Goal: Task Accomplishment & Management: Complete application form

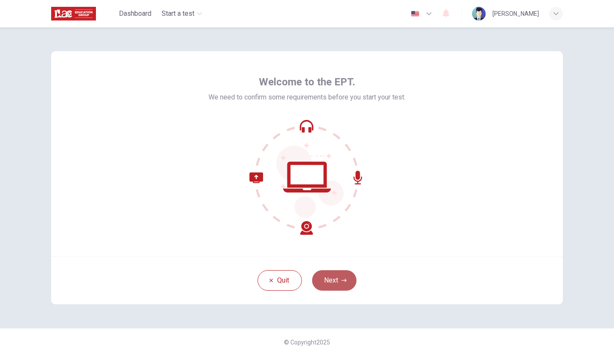
click at [331, 272] on button "Next" at bounding box center [334, 280] width 44 height 20
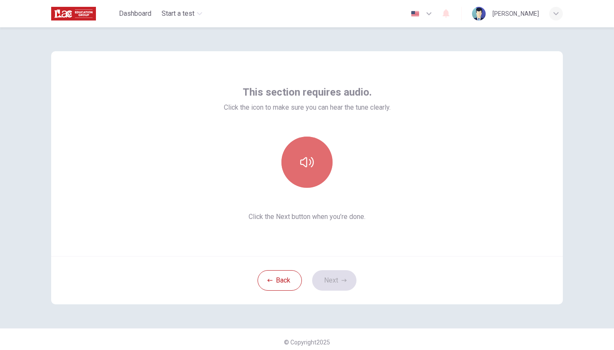
click at [311, 160] on icon "button" at bounding box center [307, 162] width 14 height 14
click at [311, 158] on icon "button" at bounding box center [307, 162] width 14 height 14
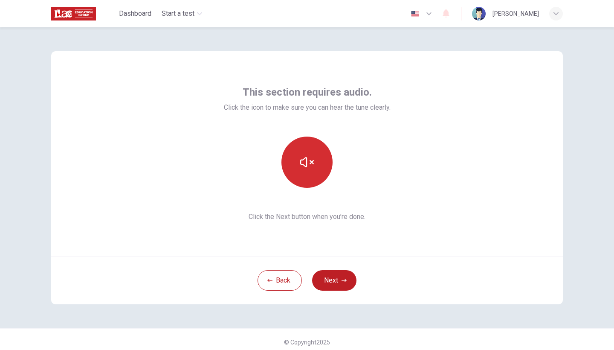
click at [311, 158] on icon "button" at bounding box center [307, 162] width 14 height 14
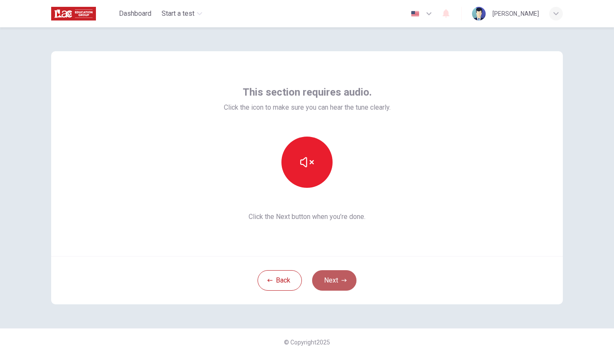
click at [345, 279] on icon "button" at bounding box center [344, 280] width 5 height 5
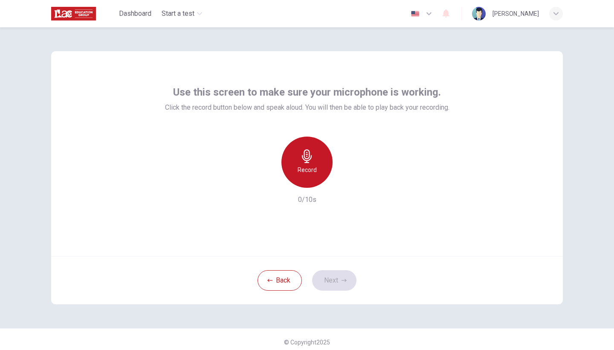
click at [322, 165] on div "Record" at bounding box center [306, 161] width 51 height 51
click at [322, 165] on div "Stop" at bounding box center [306, 161] width 51 height 51
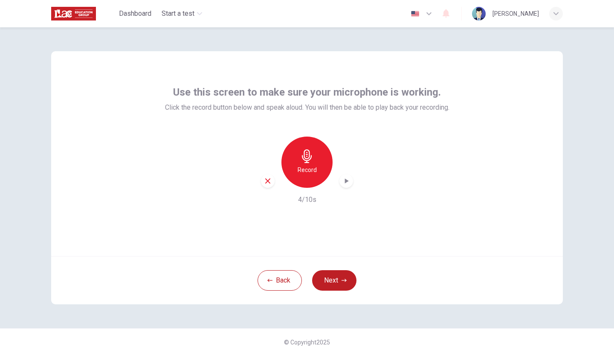
click at [357, 180] on div "Record 4/10s" at bounding box center [307, 170] width 284 height 68
click at [351, 180] on div "button" at bounding box center [346, 181] width 14 height 14
click at [329, 273] on button "Next" at bounding box center [334, 280] width 44 height 20
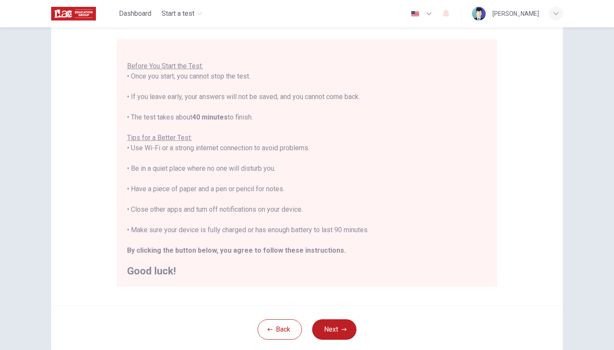
scroll to position [72, 0]
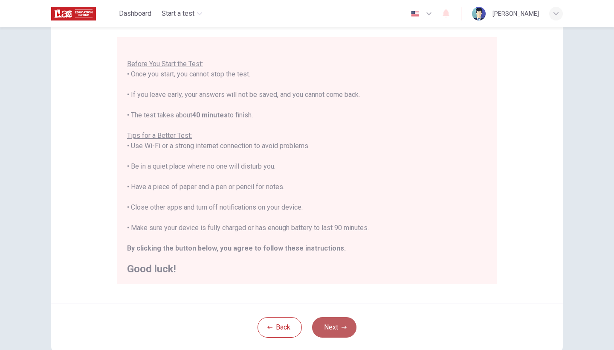
click at [324, 320] on button "Next" at bounding box center [334, 327] width 44 height 20
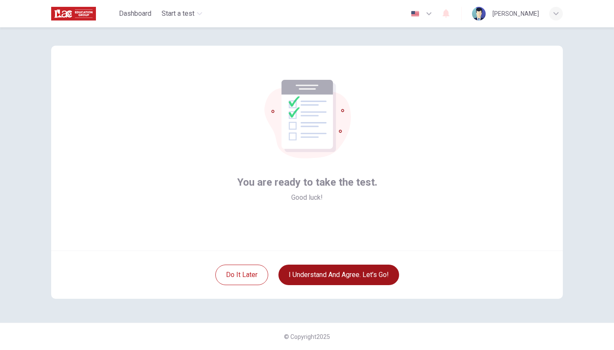
click at [360, 281] on button "I understand and agree. Let’s go!" at bounding box center [339, 274] width 121 height 20
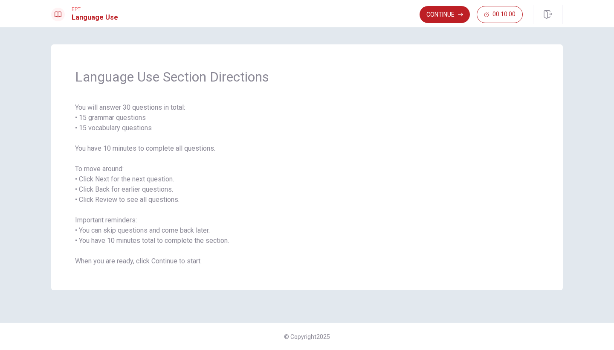
click at [230, 263] on span "You will answer 30 questions in total: • 15 grammar questions • 15 vocabulary q…" at bounding box center [307, 184] width 464 height 164
click at [448, 17] on button "Continue" at bounding box center [445, 14] width 50 height 17
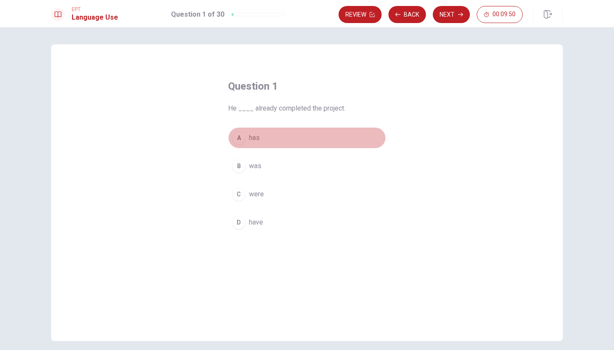
click at [249, 140] on span "has" at bounding box center [254, 138] width 11 height 10
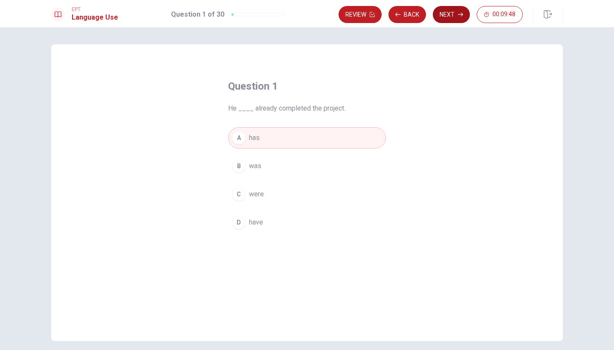
click at [444, 10] on button "Next" at bounding box center [451, 14] width 37 height 17
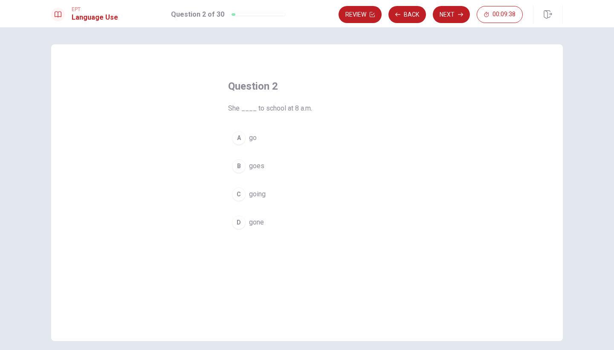
click at [244, 166] on div "B" at bounding box center [239, 166] width 14 height 14
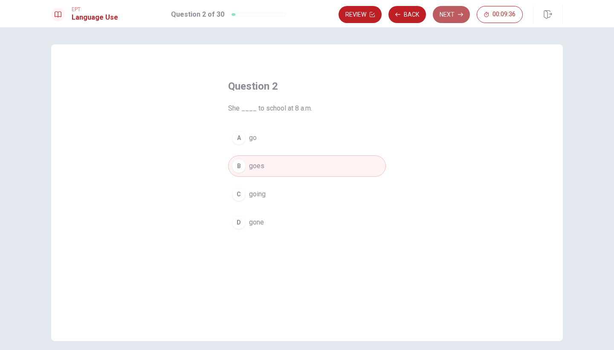
click at [460, 17] on button "Next" at bounding box center [451, 14] width 37 height 17
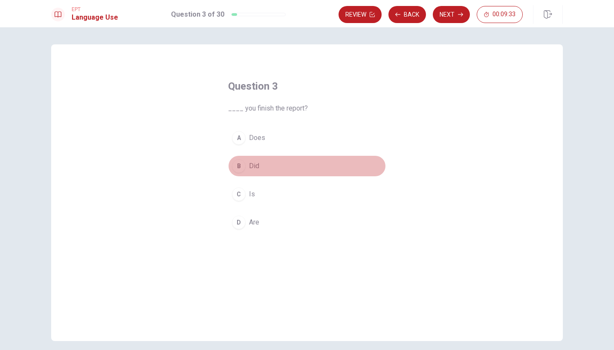
click at [241, 166] on div "B" at bounding box center [239, 166] width 14 height 14
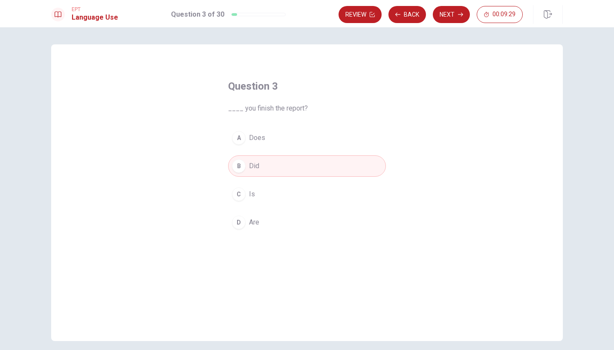
click at [456, 4] on div "EPT Language Use Question 3 of 30 Review Back Next 00:09:29" at bounding box center [307, 13] width 614 height 27
click at [452, 11] on button "Next" at bounding box center [451, 14] width 37 height 17
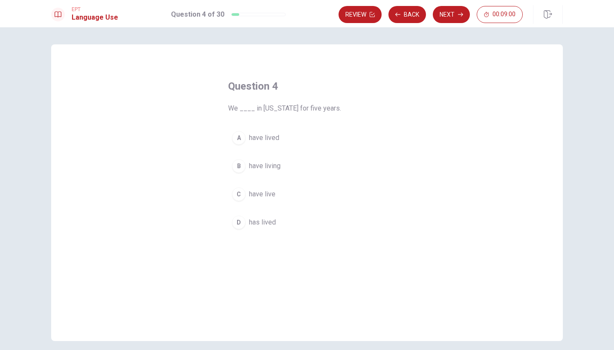
click at [259, 140] on span "have lived" at bounding box center [264, 138] width 30 height 10
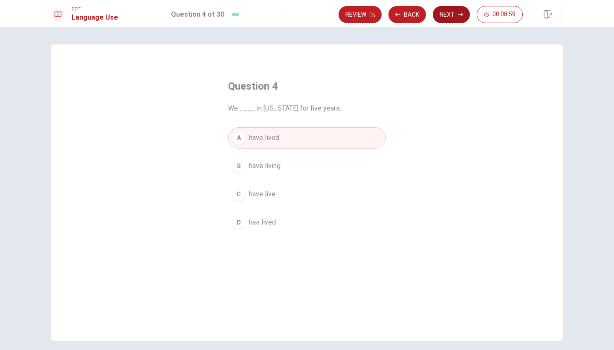
click at [452, 19] on button "Next" at bounding box center [451, 14] width 37 height 17
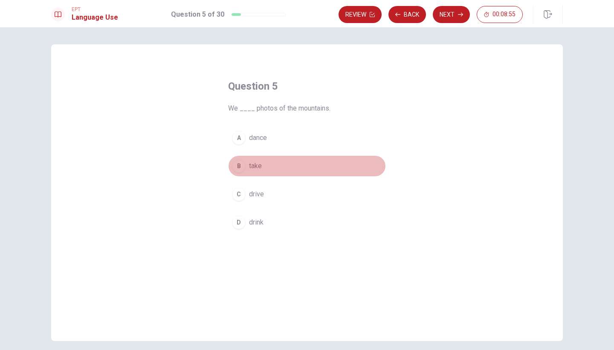
click at [241, 166] on div "B" at bounding box center [239, 166] width 14 height 14
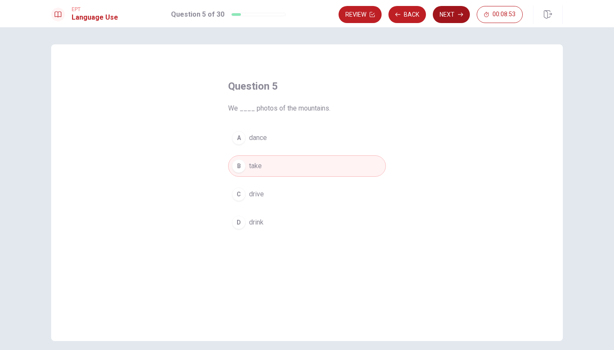
click at [449, 13] on button "Next" at bounding box center [451, 14] width 37 height 17
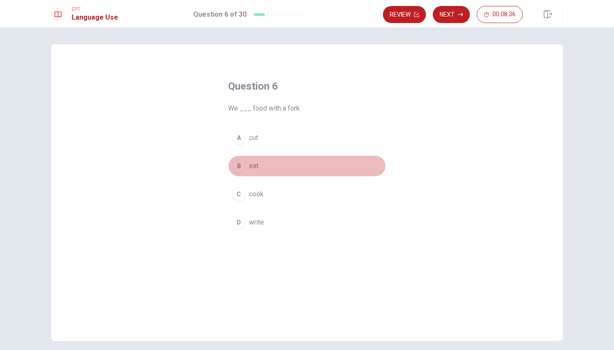
click at [241, 167] on div "B" at bounding box center [239, 166] width 14 height 14
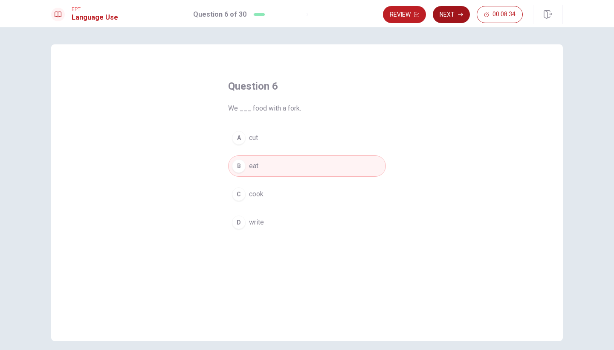
click at [447, 15] on button "Next" at bounding box center [451, 14] width 37 height 17
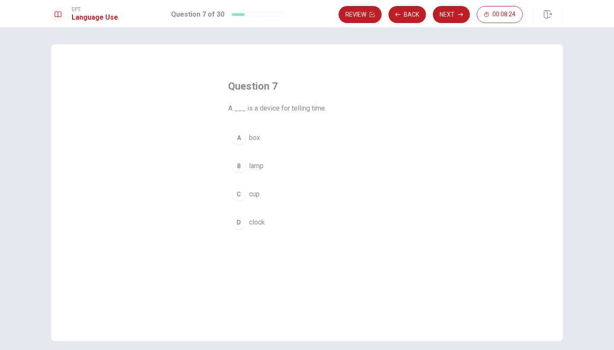
click at [238, 218] on div "D" at bounding box center [239, 222] width 14 height 14
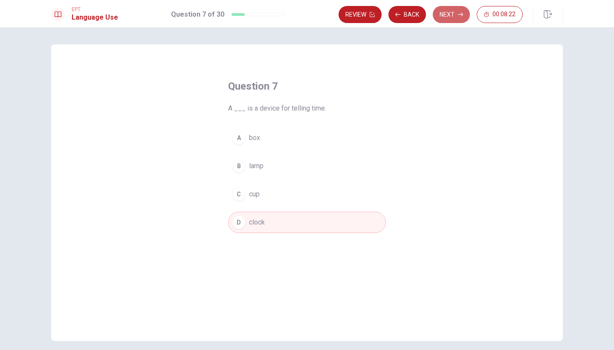
drag, startPoint x: 444, startPoint y: 18, endPoint x: 379, endPoint y: 71, distance: 84.1
click at [379, 71] on div "EPT Language Use Question 7 of 30 Review Back Next 00:08:22 Question 7 of 30 00…" at bounding box center [307, 175] width 614 height 350
click at [454, 12] on button "Next" at bounding box center [451, 14] width 37 height 17
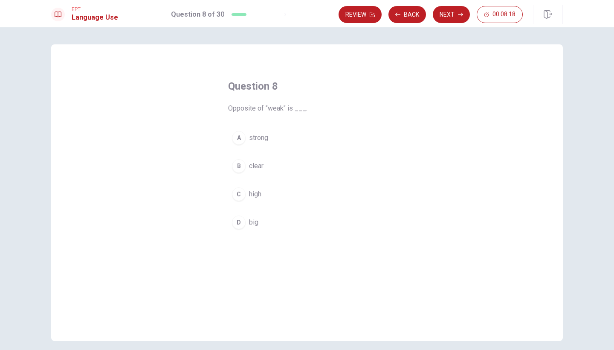
click at [255, 136] on span "strong" at bounding box center [258, 138] width 19 height 10
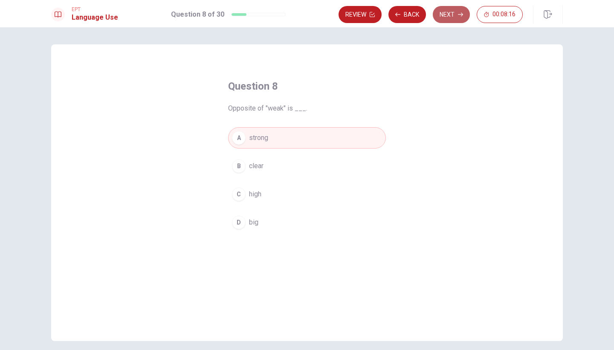
click at [443, 17] on button "Next" at bounding box center [451, 14] width 37 height 17
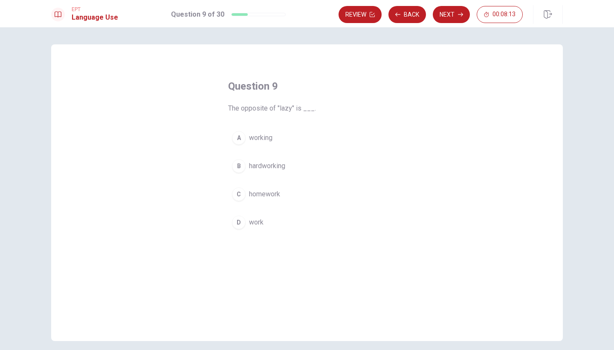
click at [269, 173] on button "B hardworking" at bounding box center [307, 165] width 158 height 21
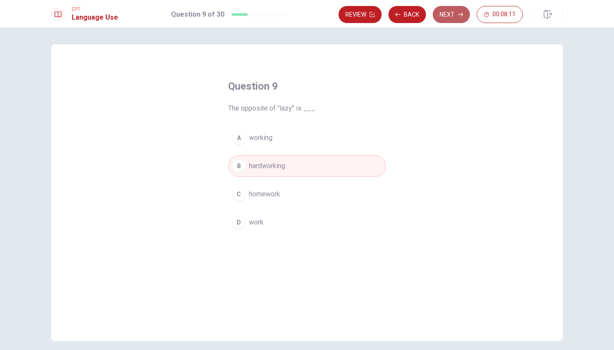
click at [456, 15] on button "Next" at bounding box center [451, 14] width 37 height 17
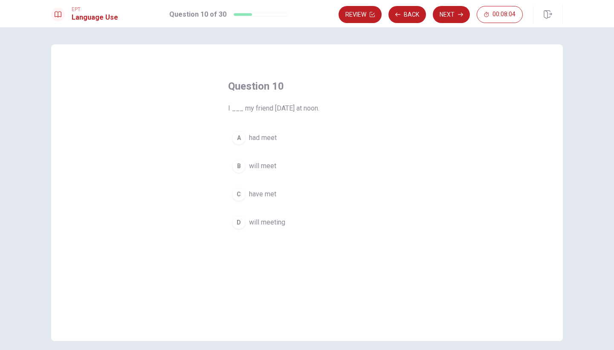
click at [251, 168] on span "will meet" at bounding box center [262, 166] width 27 height 10
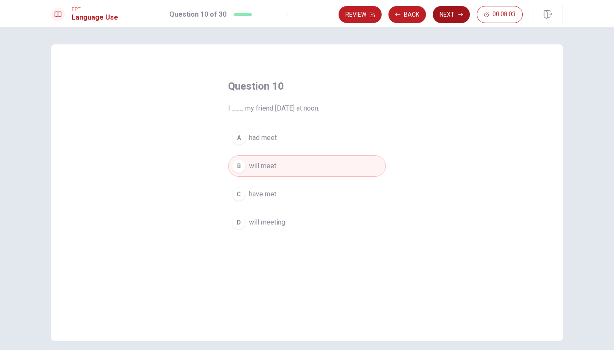
click at [444, 21] on button "Next" at bounding box center [451, 14] width 37 height 17
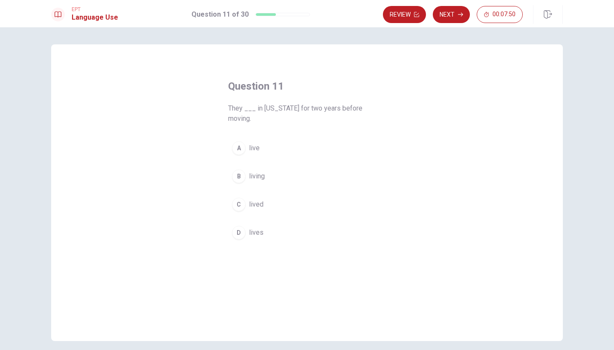
click at [238, 197] on div "C" at bounding box center [239, 204] width 14 height 14
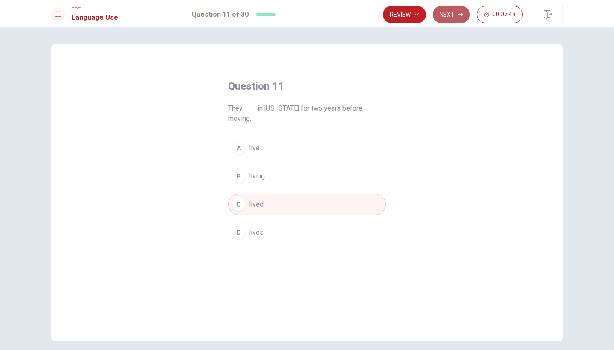
click at [453, 17] on button "Next" at bounding box center [451, 14] width 37 height 17
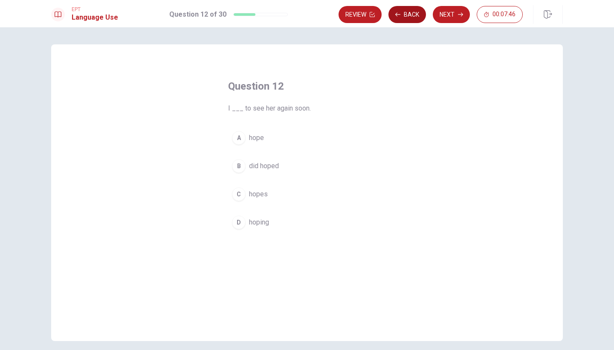
click at [412, 18] on button "Back" at bounding box center [408, 14] width 38 height 17
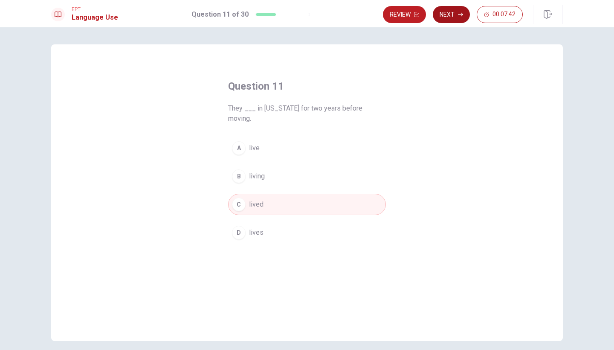
click at [444, 17] on button "Next" at bounding box center [451, 14] width 37 height 17
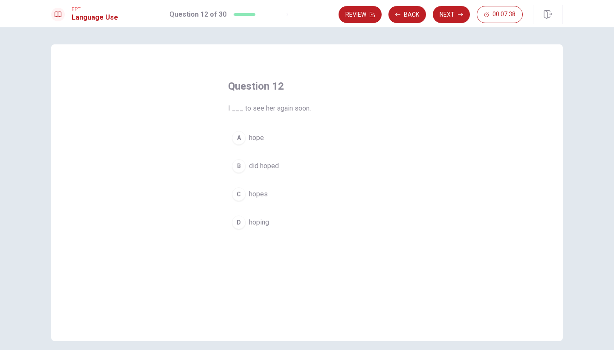
click at [256, 138] on span "hope" at bounding box center [256, 138] width 15 height 10
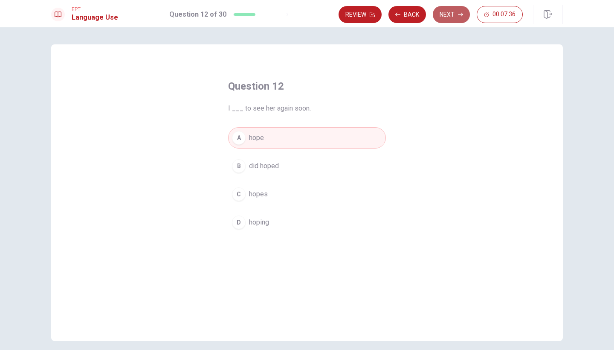
click at [457, 13] on button "Next" at bounding box center [451, 14] width 37 height 17
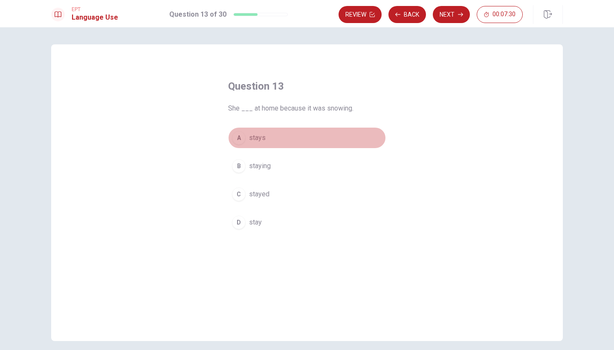
click at [261, 137] on span "stays" at bounding box center [257, 138] width 17 height 10
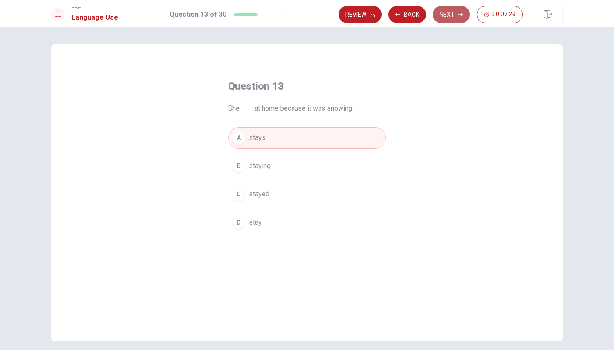
click at [462, 15] on icon "button" at bounding box center [460, 15] width 5 height 4
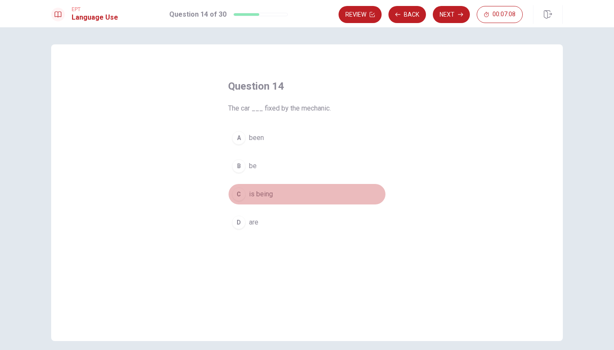
click at [237, 194] on div "C" at bounding box center [239, 194] width 14 height 14
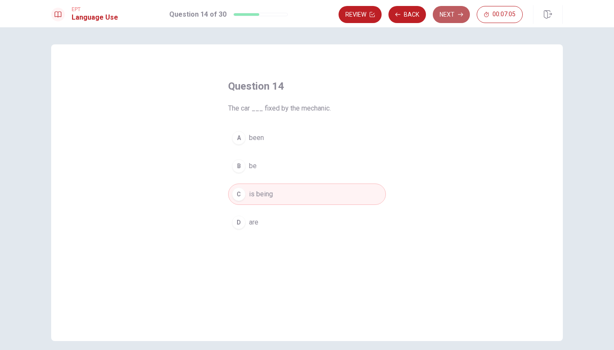
click at [459, 17] on icon "button" at bounding box center [460, 14] width 5 height 5
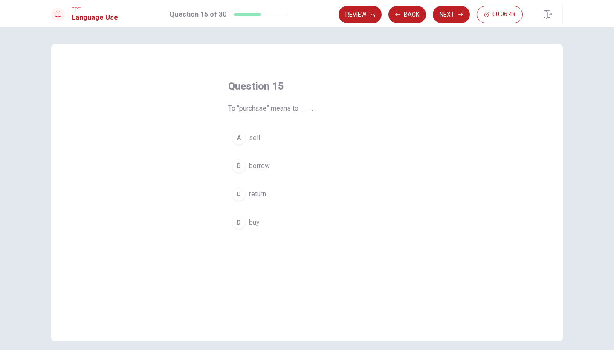
click at [235, 226] on div "D" at bounding box center [239, 222] width 14 height 14
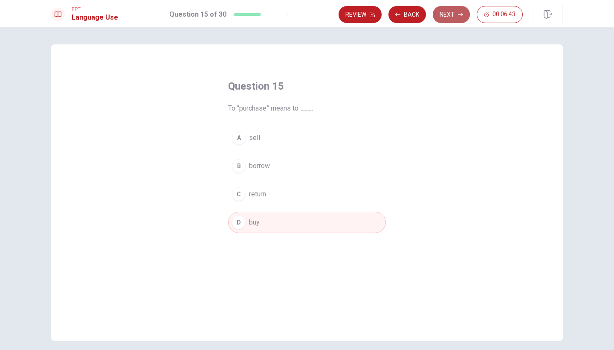
click at [449, 16] on button "Next" at bounding box center [451, 14] width 37 height 17
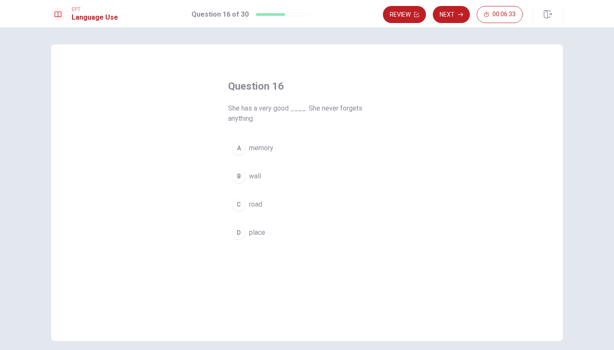
click at [262, 145] on span "memory" at bounding box center [261, 148] width 24 height 10
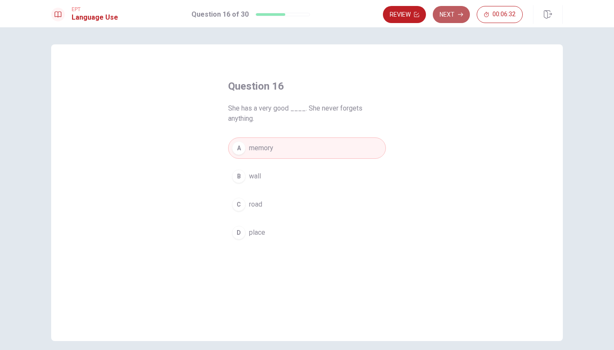
click at [447, 17] on button "Next" at bounding box center [451, 14] width 37 height 17
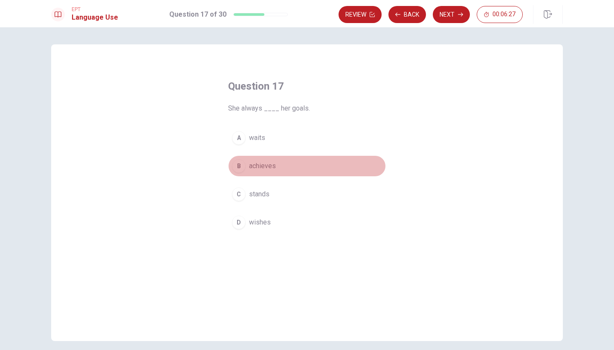
click at [260, 164] on span "achieves" at bounding box center [262, 166] width 27 height 10
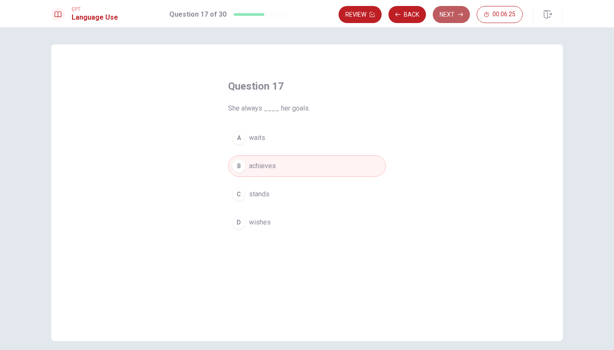
click at [452, 9] on button "Next" at bounding box center [451, 14] width 37 height 17
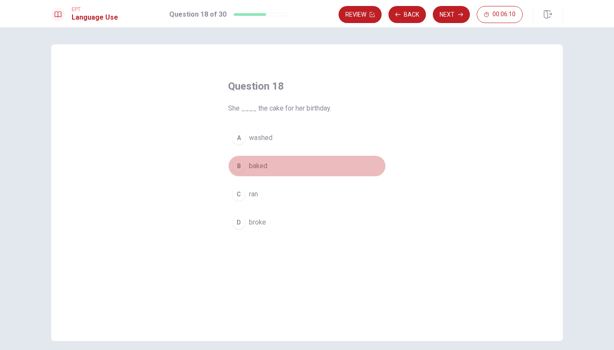
click at [254, 165] on span "baked" at bounding box center [258, 166] width 18 height 10
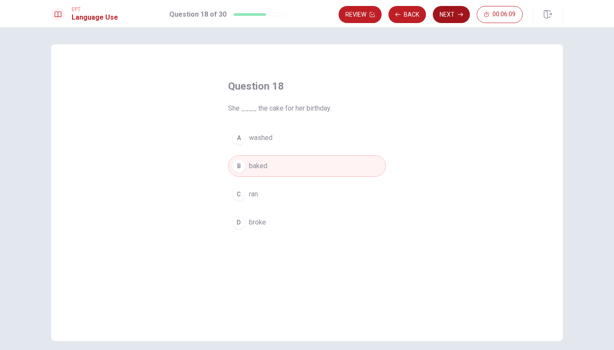
click at [440, 19] on button "Next" at bounding box center [451, 14] width 37 height 17
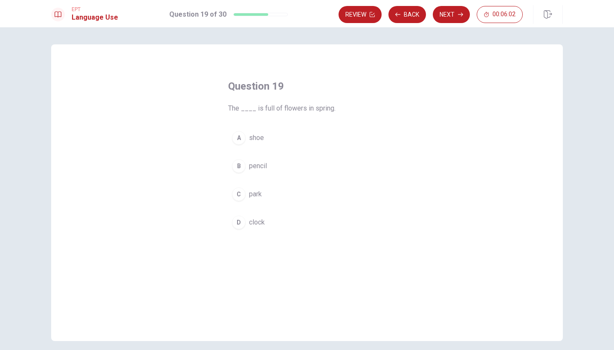
click at [243, 194] on div "C" at bounding box center [239, 194] width 14 height 14
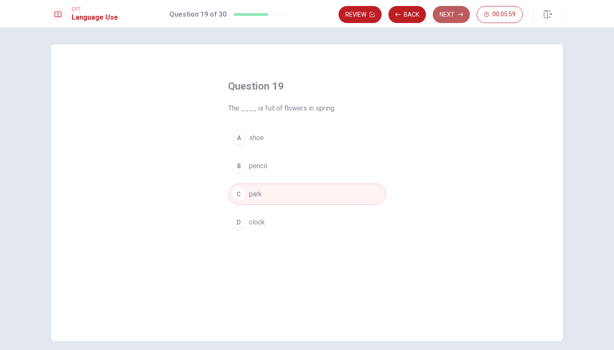
click at [450, 16] on button "Next" at bounding box center [451, 14] width 37 height 17
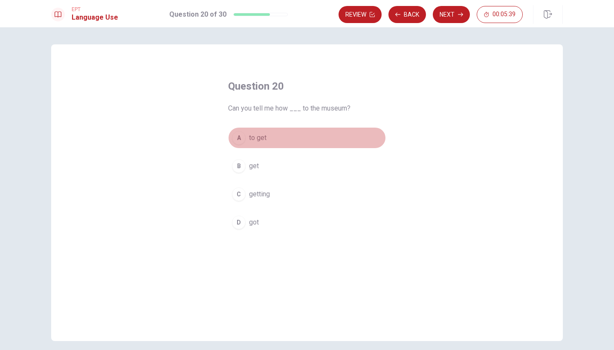
click at [257, 139] on span "to get" at bounding box center [257, 138] width 17 height 10
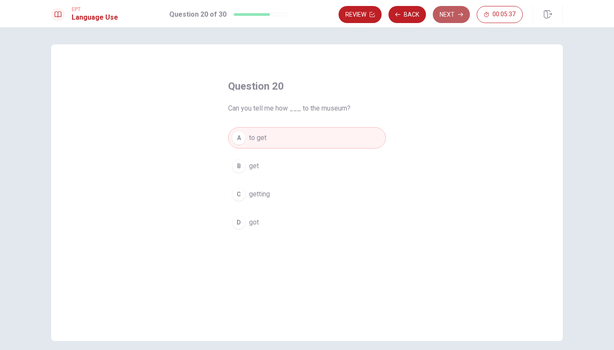
click at [448, 17] on button "Next" at bounding box center [451, 14] width 37 height 17
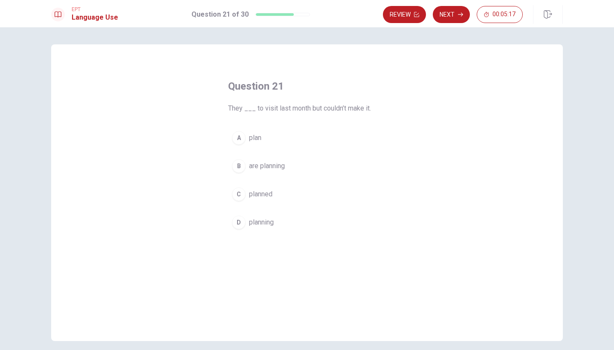
click at [268, 199] on button "C planned" at bounding box center [307, 193] width 158 height 21
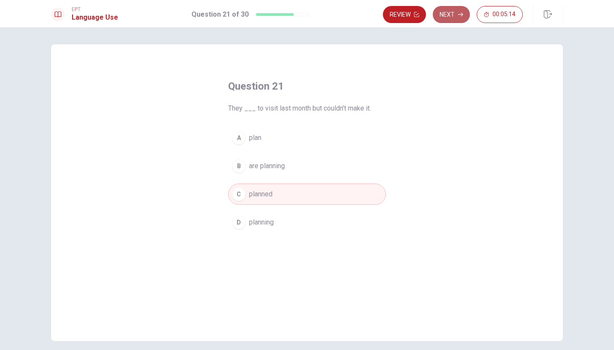
click at [451, 12] on button "Next" at bounding box center [451, 14] width 37 height 17
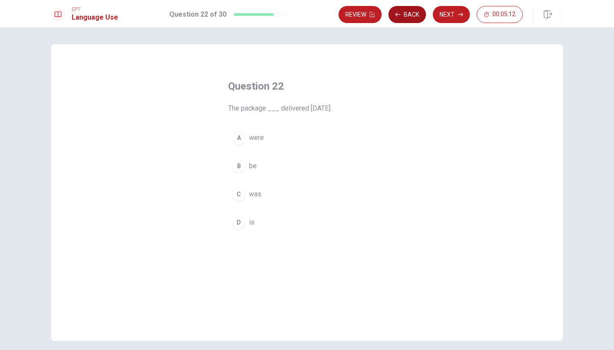
click at [401, 18] on button "Back" at bounding box center [408, 14] width 38 height 17
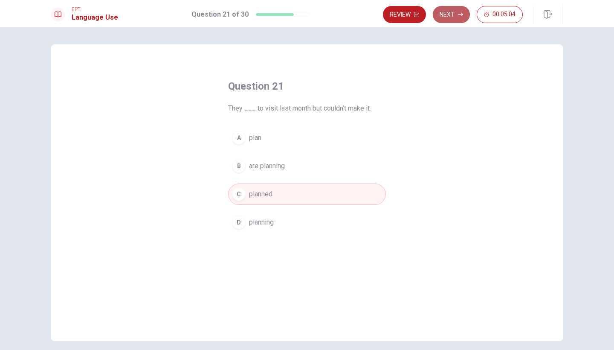
click at [458, 18] on button "Next" at bounding box center [451, 14] width 37 height 17
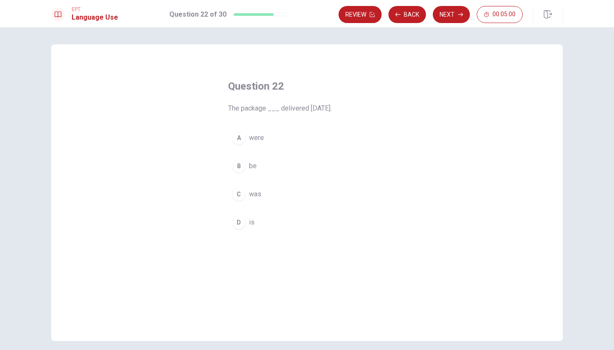
click at [241, 192] on div "C" at bounding box center [239, 194] width 14 height 14
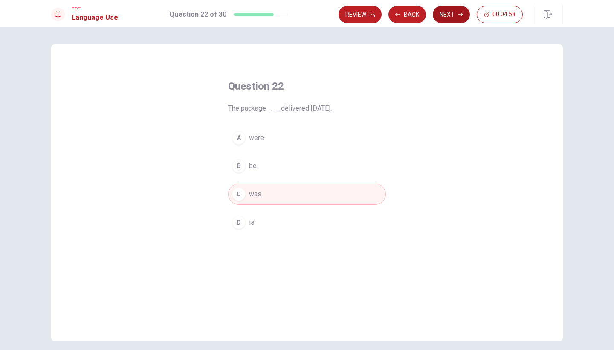
click at [449, 16] on button "Next" at bounding box center [451, 14] width 37 height 17
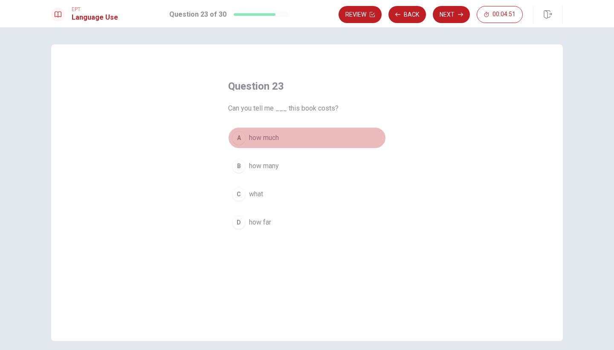
click at [279, 136] on span "how much" at bounding box center [264, 138] width 30 height 10
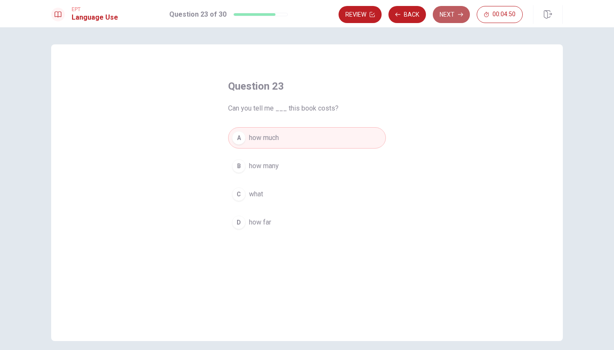
click at [444, 12] on button "Next" at bounding box center [451, 14] width 37 height 17
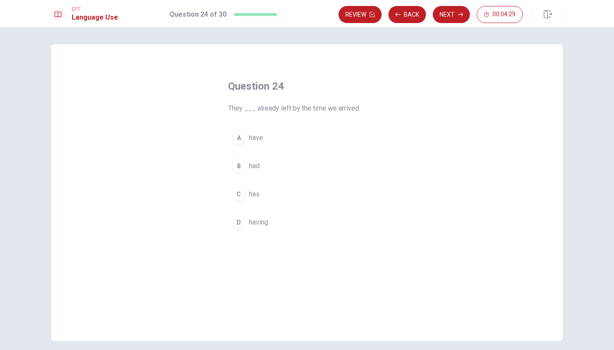
click at [257, 160] on button "B had" at bounding box center [307, 165] width 158 height 21
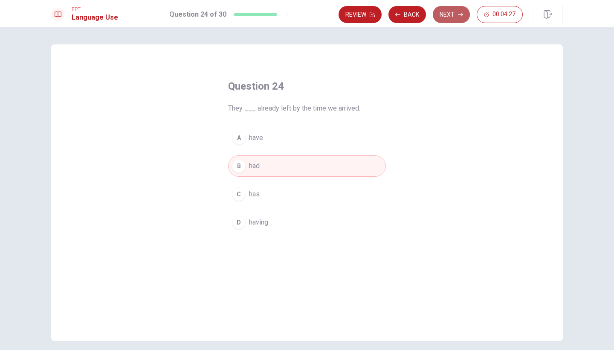
click at [447, 11] on button "Next" at bounding box center [451, 14] width 37 height 17
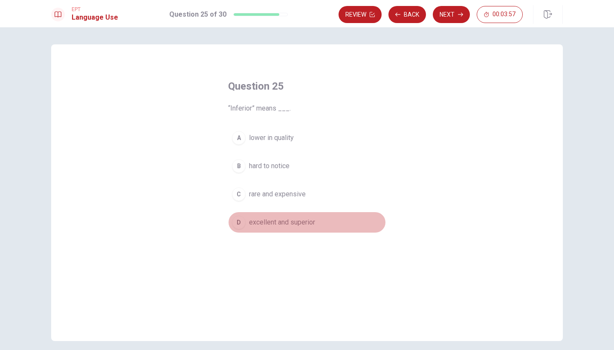
click at [243, 225] on div "D" at bounding box center [239, 222] width 14 height 14
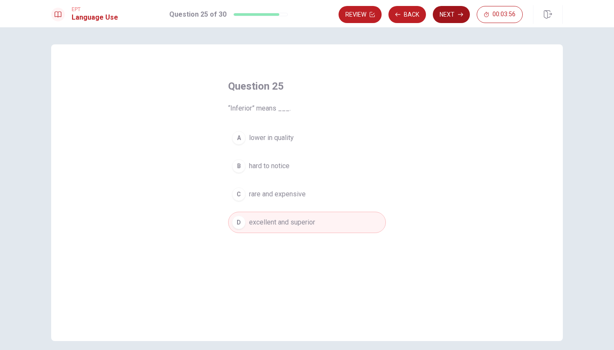
click at [461, 17] on button "Next" at bounding box center [451, 14] width 37 height 17
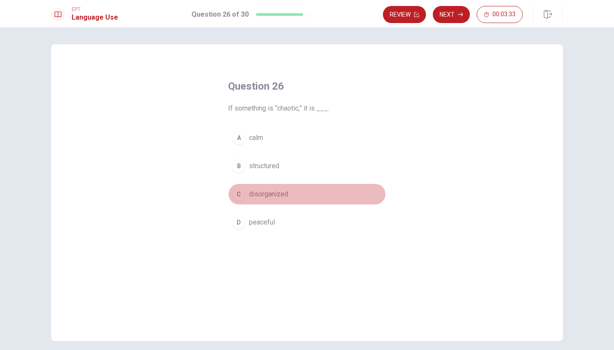
click at [267, 197] on span "disorganized" at bounding box center [268, 194] width 39 height 10
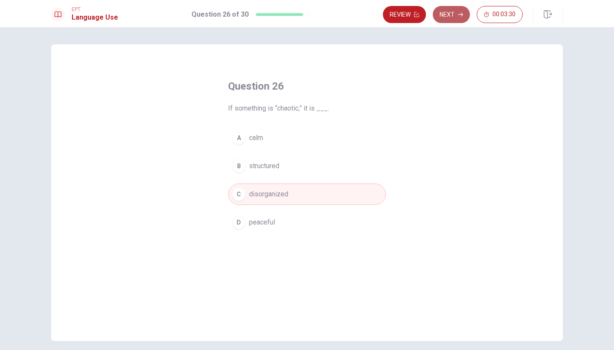
click at [443, 13] on button "Next" at bounding box center [451, 14] width 37 height 17
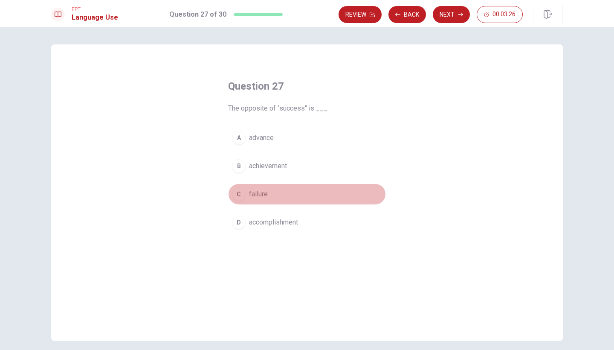
click at [248, 194] on button "C failure" at bounding box center [307, 193] width 158 height 21
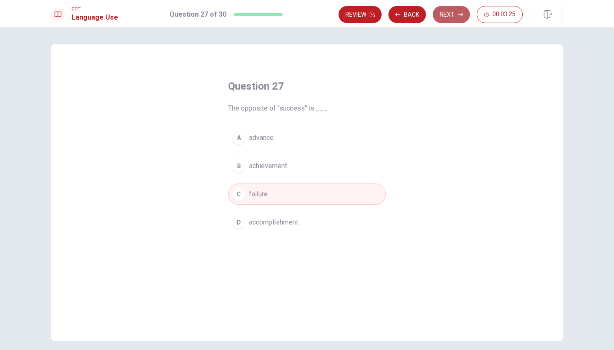
click at [454, 14] on button "Next" at bounding box center [451, 14] width 37 height 17
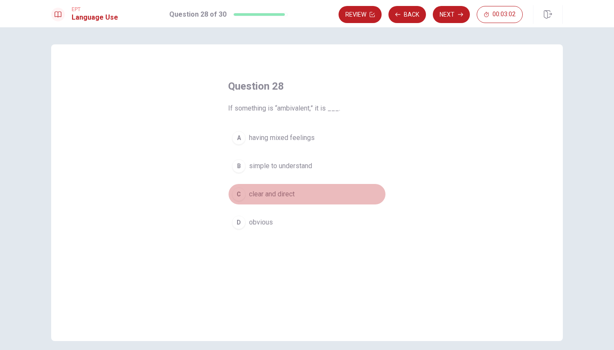
click at [270, 200] on button "C clear and direct" at bounding box center [307, 193] width 158 height 21
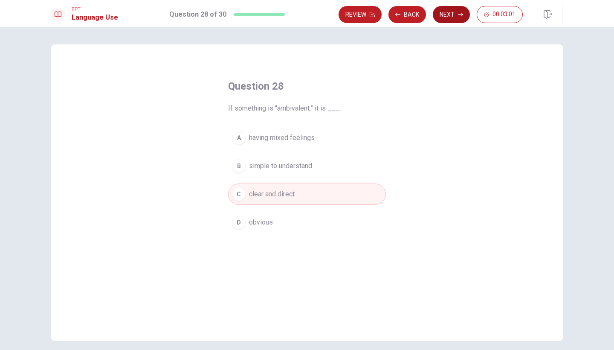
click at [447, 20] on button "Next" at bounding box center [451, 14] width 37 height 17
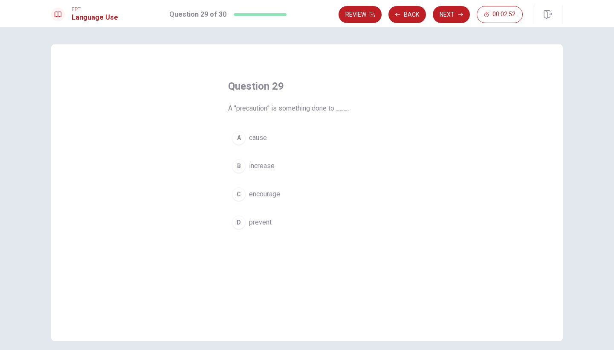
click at [254, 218] on span "prevent" at bounding box center [260, 222] width 23 height 10
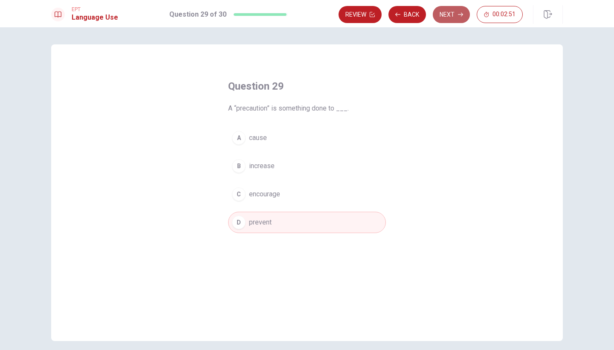
click at [442, 15] on button "Next" at bounding box center [451, 14] width 37 height 17
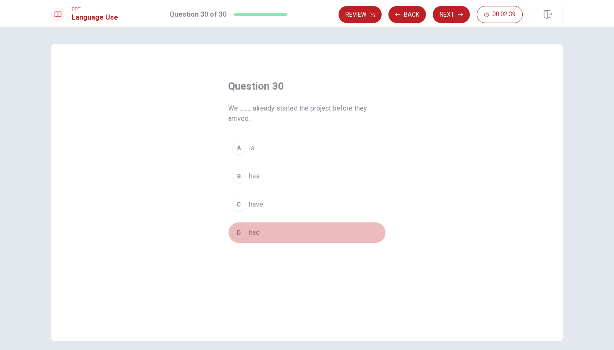
click at [240, 232] on div "D" at bounding box center [239, 233] width 14 height 14
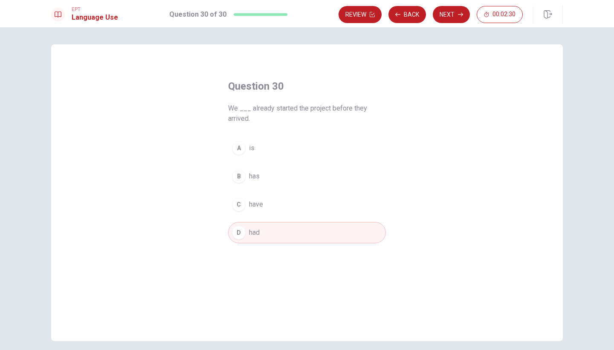
click at [260, 202] on span "have" at bounding box center [256, 204] width 14 height 10
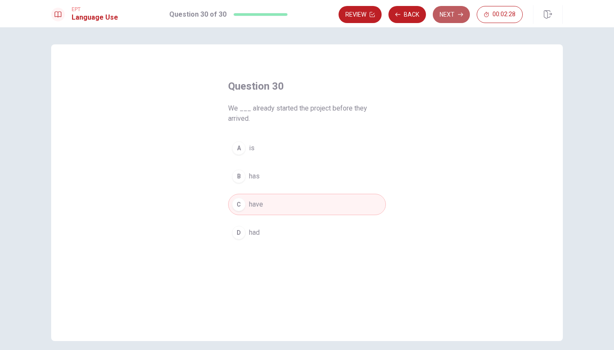
click at [453, 17] on button "Next" at bounding box center [451, 14] width 37 height 17
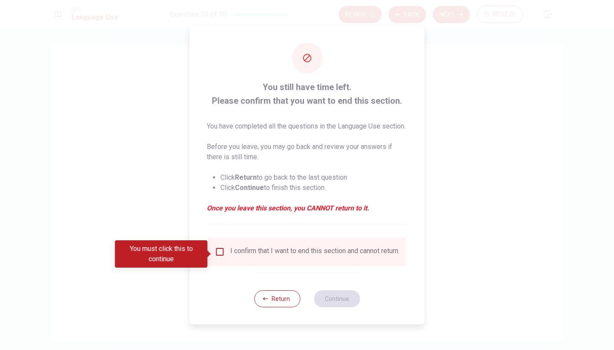
click at [262, 253] on div "I confirm that I want to end this section and cannot return." at bounding box center [314, 252] width 169 height 10
click at [219, 250] on input "You must click this to continue" at bounding box center [220, 252] width 10 height 10
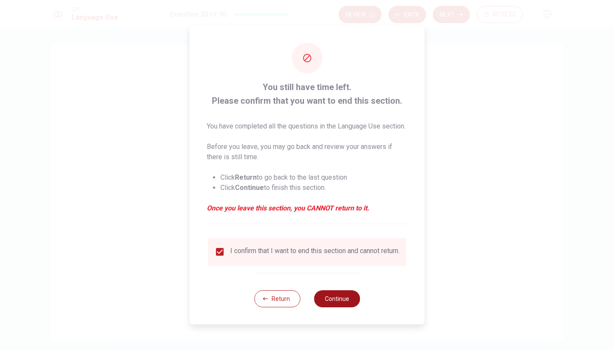
click at [341, 305] on button "Continue" at bounding box center [337, 298] width 46 height 17
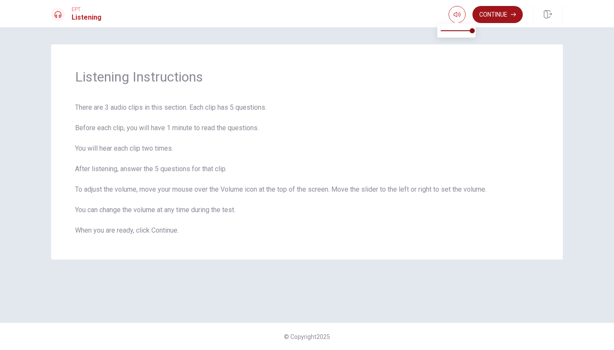
click at [508, 9] on button "Continue" at bounding box center [498, 14] width 50 height 17
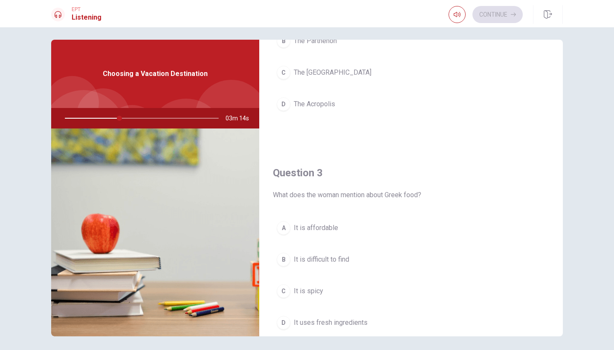
scroll to position [354, 0]
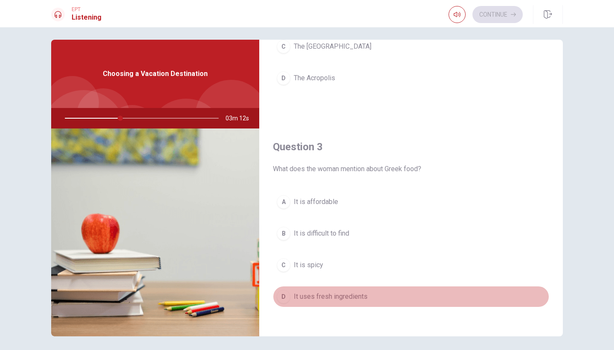
click at [299, 297] on span "It uses fresh ingredients" at bounding box center [331, 296] width 74 height 10
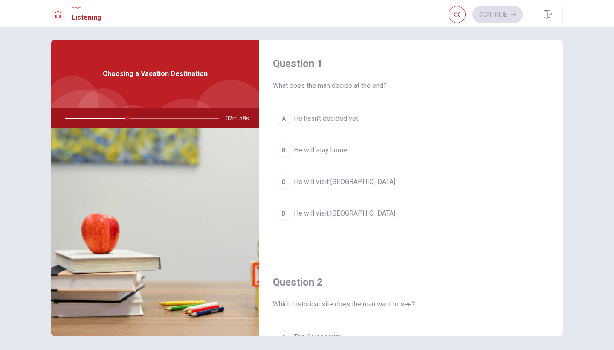
scroll to position [0, 0]
click at [347, 121] on span "He hasn’t decided yet" at bounding box center [326, 118] width 64 height 10
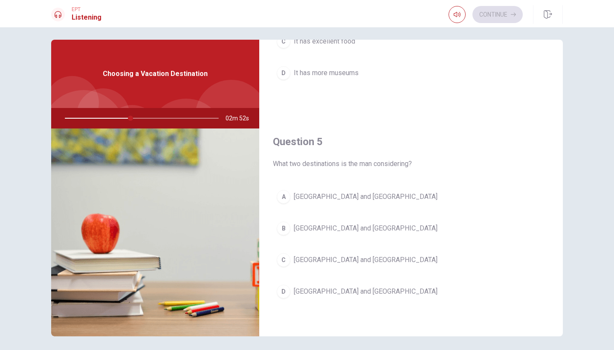
scroll to position [795, 0]
click at [327, 287] on span "[GEOGRAPHIC_DATA] and [GEOGRAPHIC_DATA]" at bounding box center [366, 291] width 144 height 10
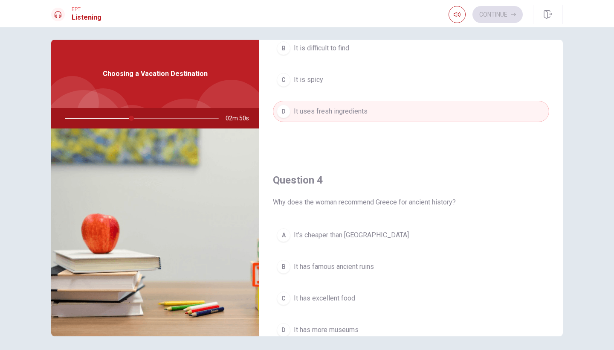
scroll to position [560, 0]
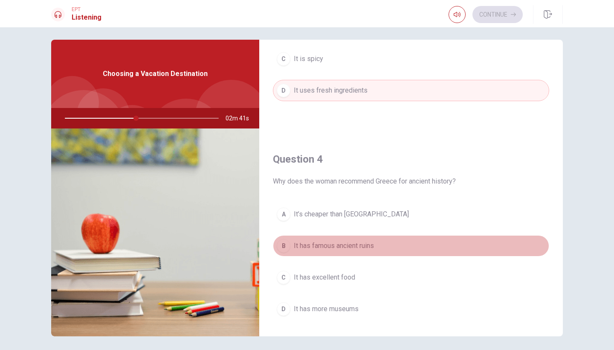
click at [351, 247] on span "It has famous ancient ruins" at bounding box center [334, 246] width 80 height 10
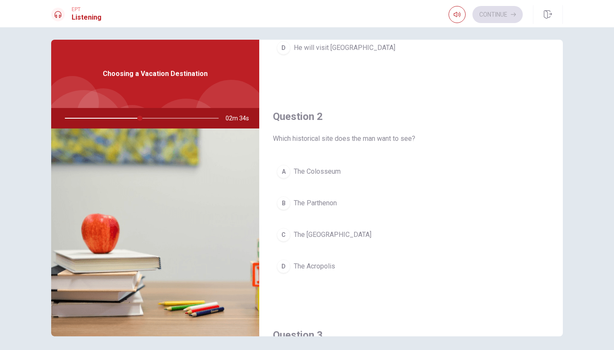
scroll to position [161, 0]
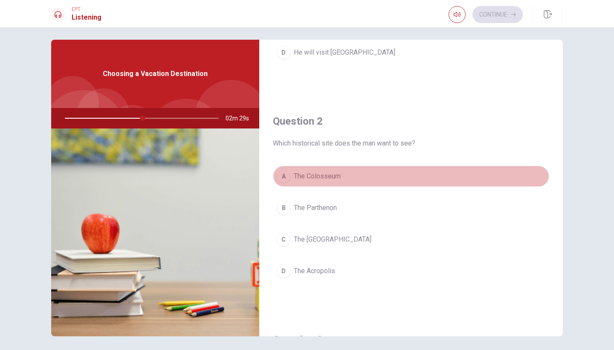
click at [339, 180] on span "The Colosseum" at bounding box center [317, 176] width 47 height 10
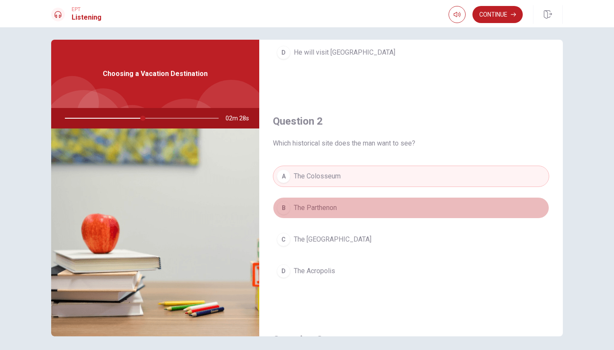
click at [345, 210] on button "B The Parthenon" at bounding box center [411, 207] width 276 height 21
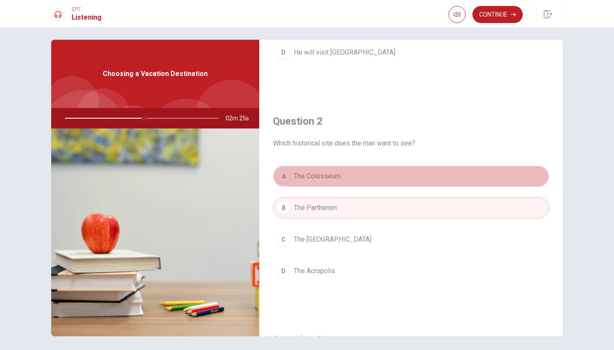
click at [344, 177] on button "A The Colosseum" at bounding box center [411, 175] width 276 height 21
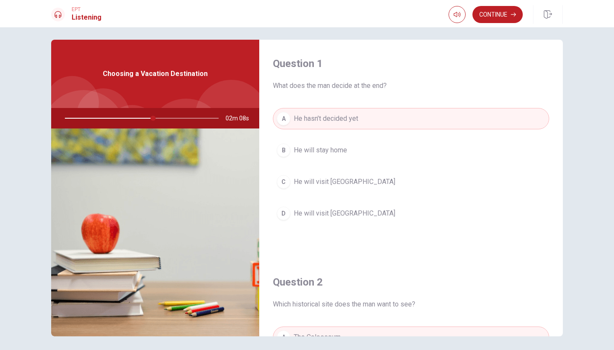
scroll to position [0, 0]
click at [503, 23] on button "Continue" at bounding box center [498, 14] width 50 height 17
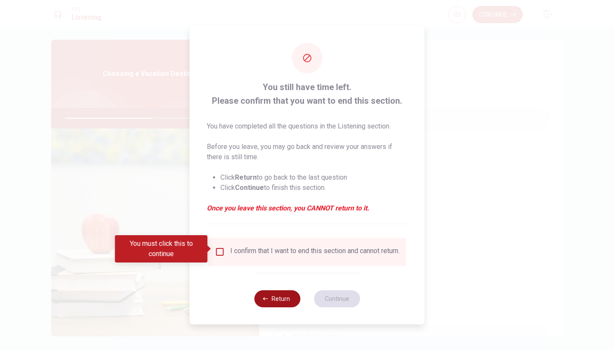
click at [289, 307] on button "Return" at bounding box center [277, 298] width 46 height 17
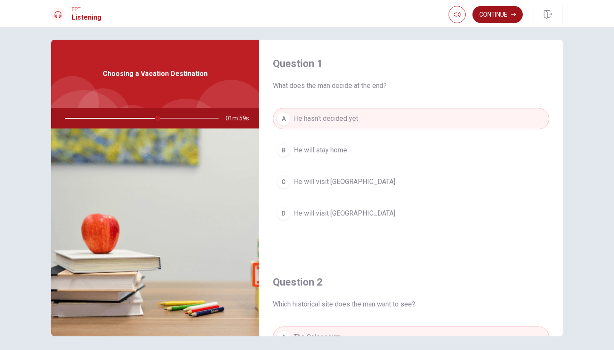
click at [510, 9] on button "Continue" at bounding box center [498, 14] width 50 height 17
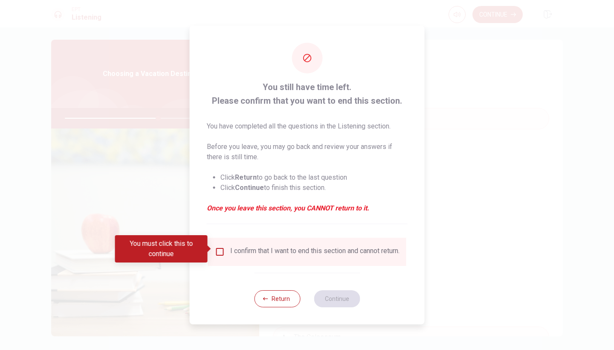
click at [281, 252] on div "I confirm that I want to end this section and cannot return." at bounding box center [314, 252] width 169 height 10
click at [216, 247] on input "You must click this to continue" at bounding box center [220, 252] width 10 height 10
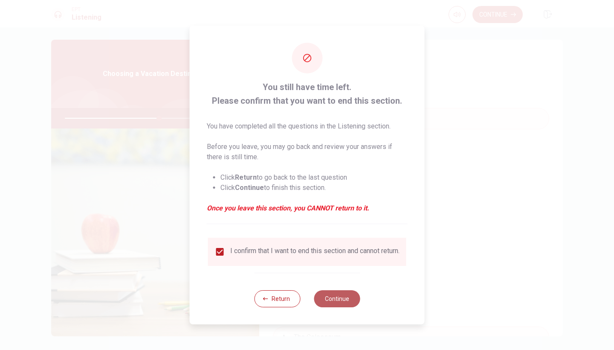
click at [351, 296] on button "Continue" at bounding box center [337, 298] width 46 height 17
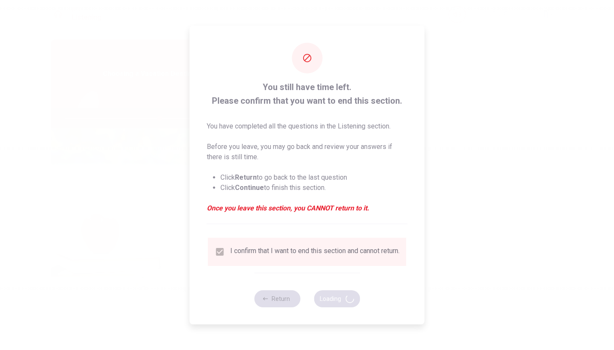
type input "62"
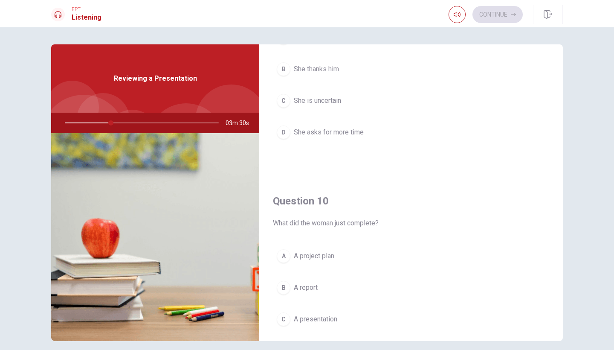
scroll to position [763, 0]
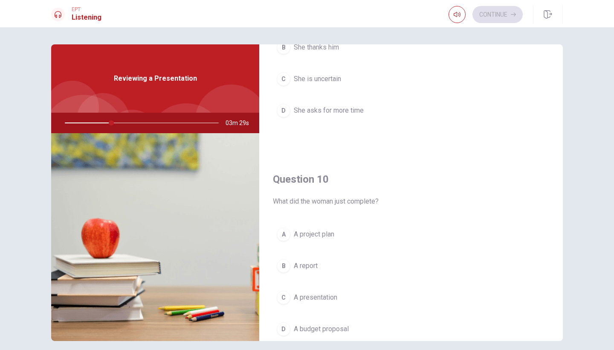
click at [325, 298] on span "A presentation" at bounding box center [316, 297] width 44 height 10
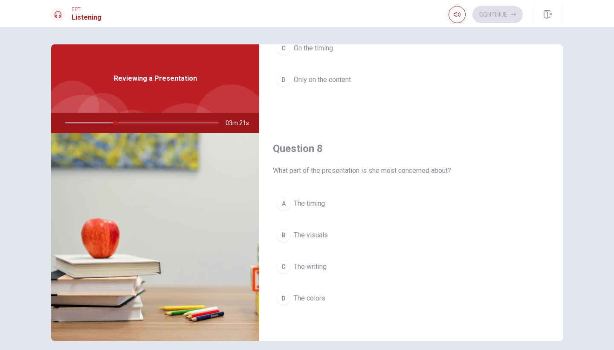
scroll to position [354, 0]
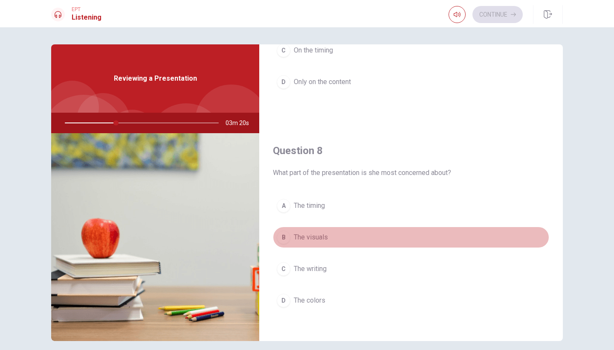
click at [320, 243] on button "B The visuals" at bounding box center [411, 236] width 276 height 21
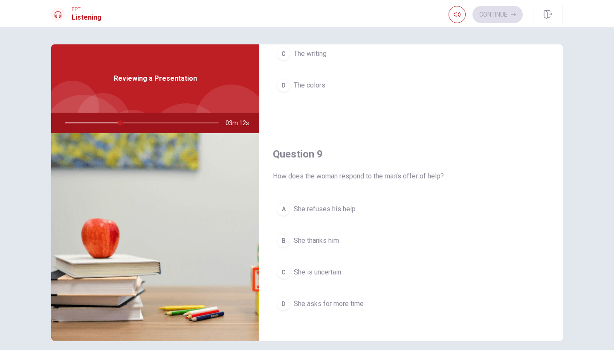
scroll to position [575, 0]
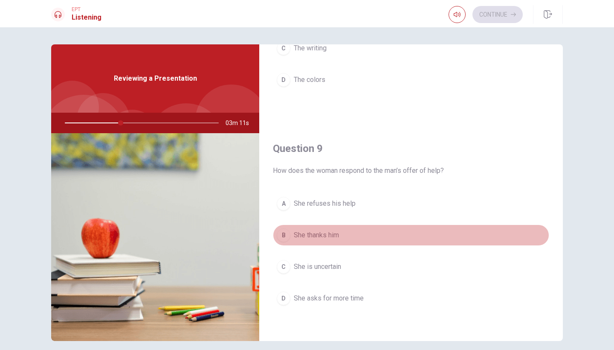
click at [333, 237] on span "She thanks him" at bounding box center [316, 235] width 45 height 10
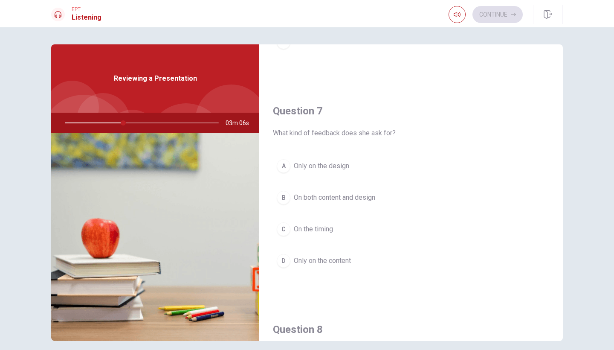
scroll to position [174, 0]
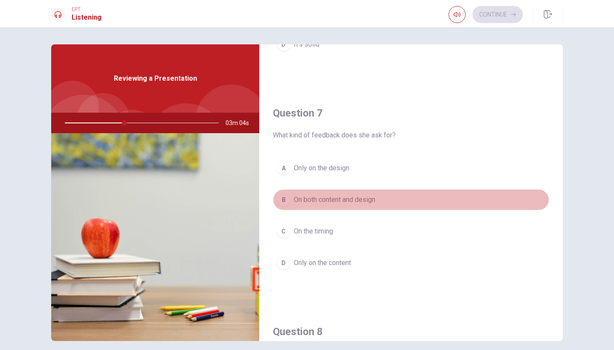
click at [368, 203] on span "On both content and design" at bounding box center [334, 199] width 81 height 10
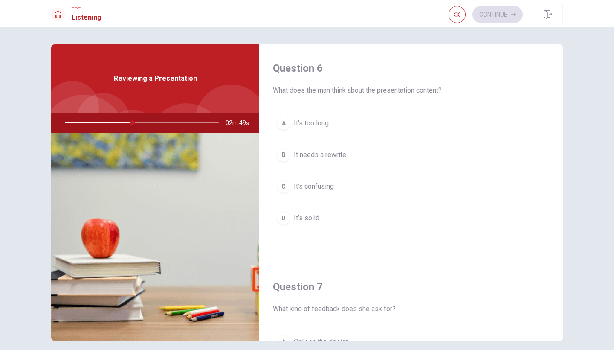
scroll to position [0, 0]
click at [341, 189] on button "C It’s confusing" at bounding box center [411, 186] width 276 height 21
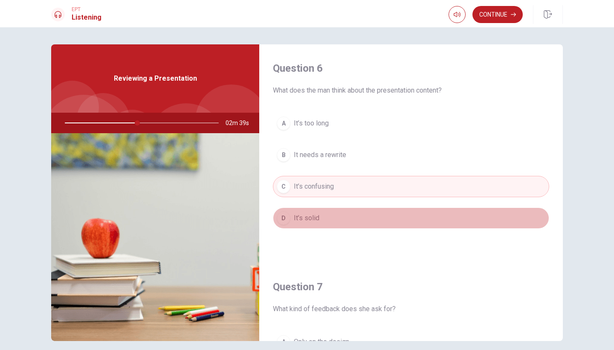
click at [305, 225] on button "D It’s solid" at bounding box center [411, 217] width 276 height 21
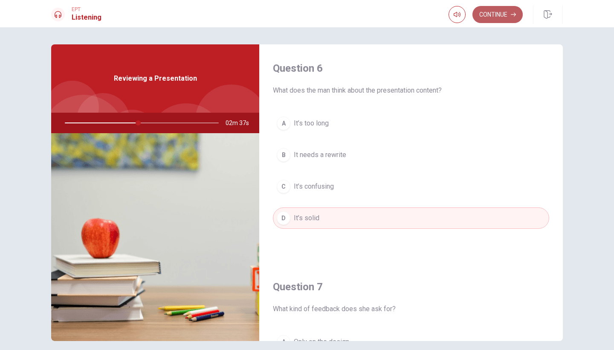
click at [498, 18] on button "Continue" at bounding box center [498, 14] width 50 height 17
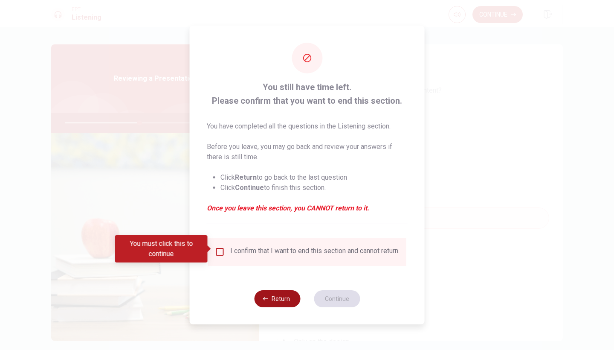
click at [298, 298] on button "Return" at bounding box center [277, 298] width 46 height 17
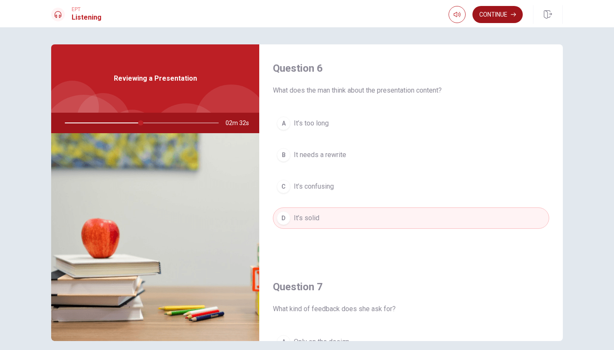
click at [504, 8] on button "Continue" at bounding box center [498, 14] width 50 height 17
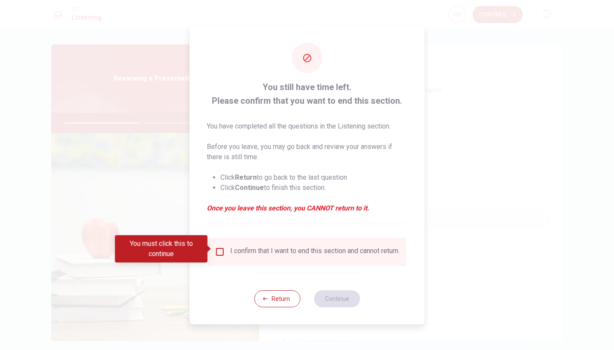
click at [287, 256] on div "I confirm that I want to end this section and cannot return." at bounding box center [314, 252] width 169 height 10
click at [218, 250] on input "You must click this to continue" at bounding box center [220, 252] width 10 height 10
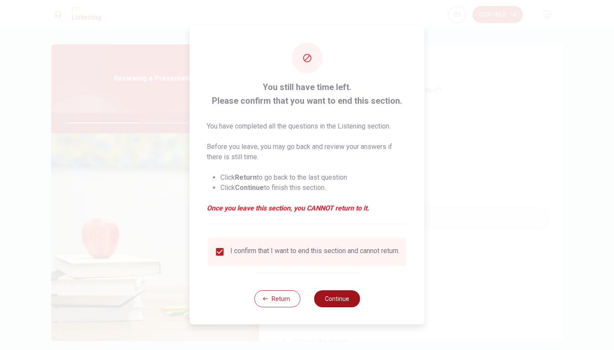
click at [348, 305] on button "Continue" at bounding box center [337, 298] width 46 height 17
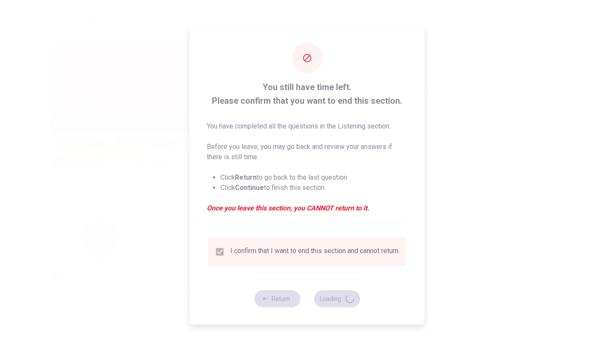
type input "51"
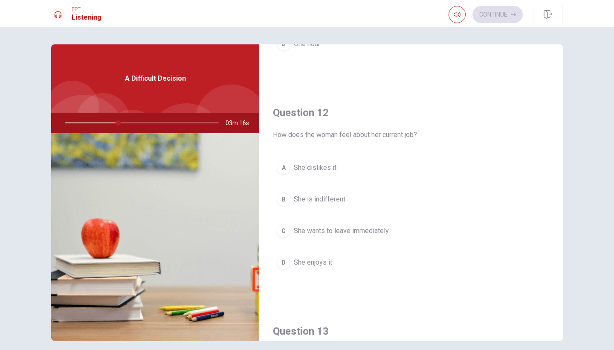
scroll to position [192, 0]
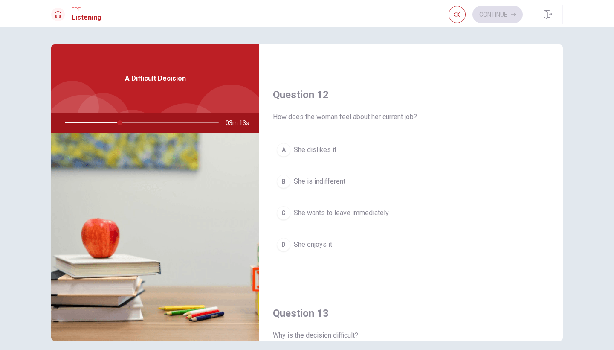
click at [317, 240] on span "She enjoys it" at bounding box center [313, 244] width 38 height 10
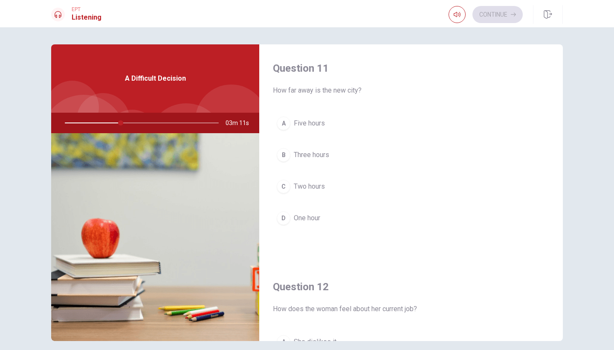
scroll to position [0, 0]
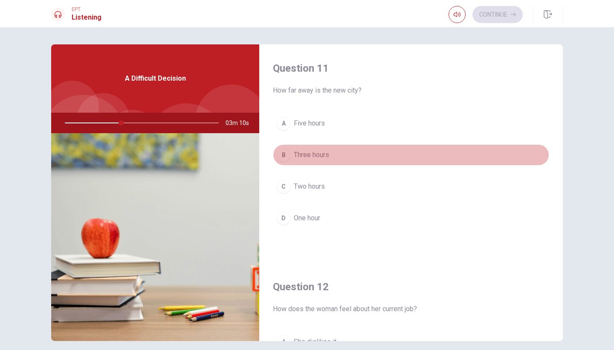
click at [328, 154] on span "Three hours" at bounding box center [311, 155] width 35 height 10
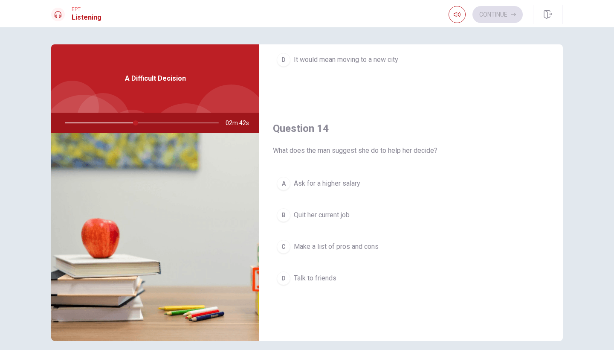
scroll to position [594, 0]
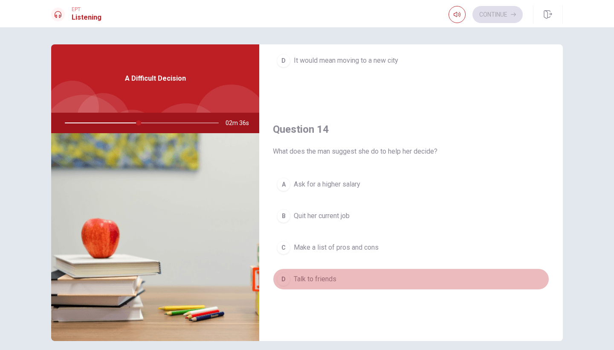
click at [332, 278] on span "Talk to friends" at bounding box center [315, 279] width 43 height 10
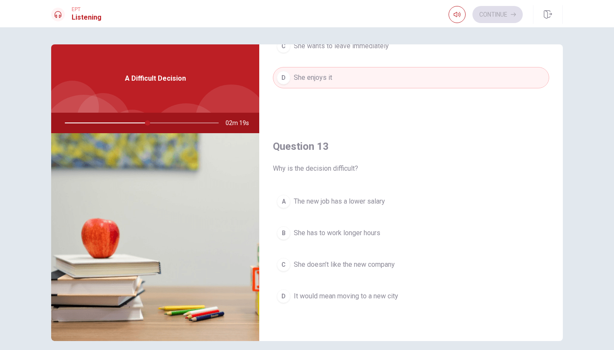
scroll to position [359, 0]
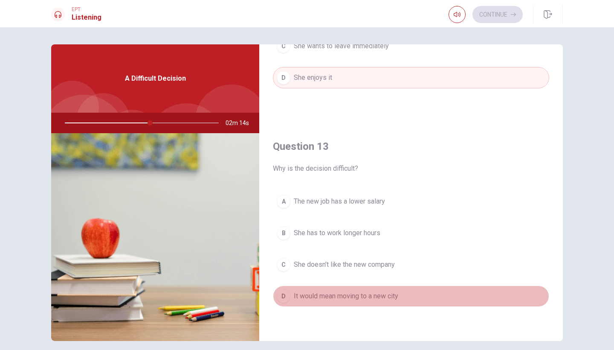
click at [388, 295] on span "It would mean moving to a new city" at bounding box center [346, 296] width 104 height 10
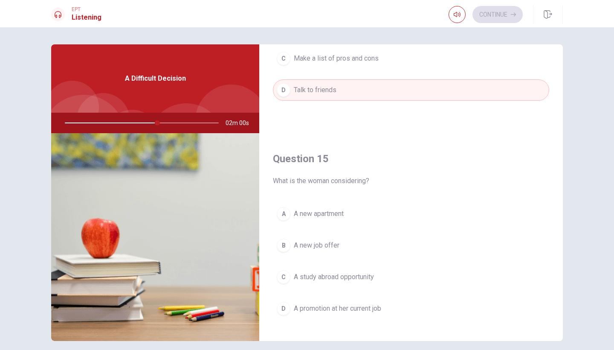
scroll to position [784, 0]
click at [340, 247] on button "B A new job offer" at bounding box center [411, 244] width 276 height 21
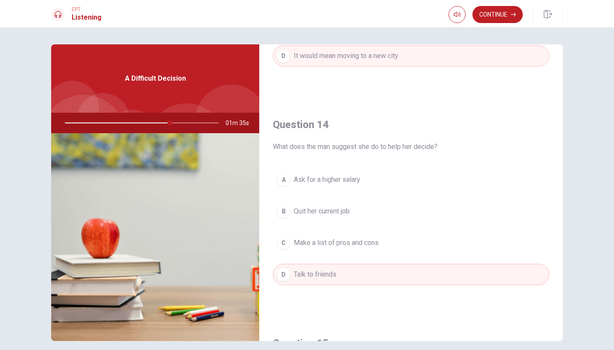
scroll to position [598, 0]
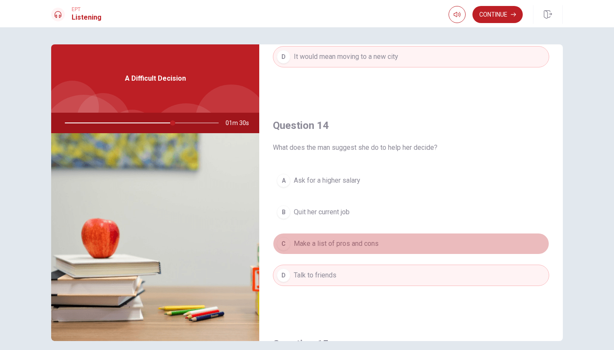
click at [374, 243] on span "Make a list of pros and cons" at bounding box center [336, 243] width 85 height 10
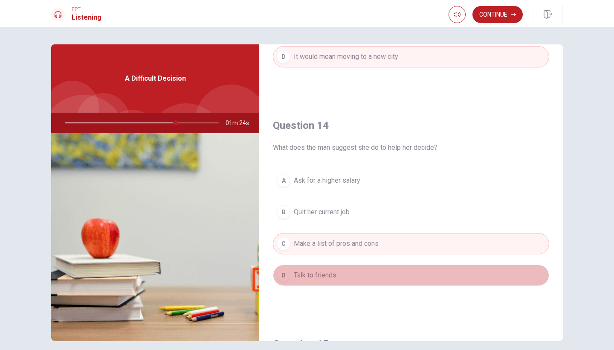
click at [377, 270] on button "D Talk to friends" at bounding box center [411, 274] width 276 height 21
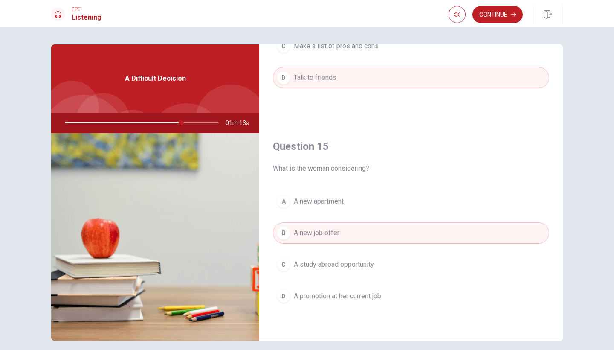
scroll to position [600, 0]
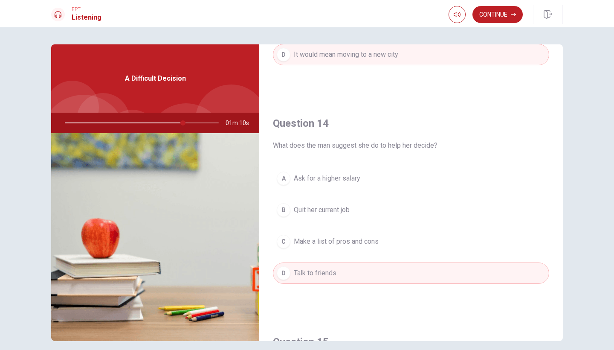
click at [371, 177] on button "A Ask for a higher salary" at bounding box center [411, 178] width 276 height 21
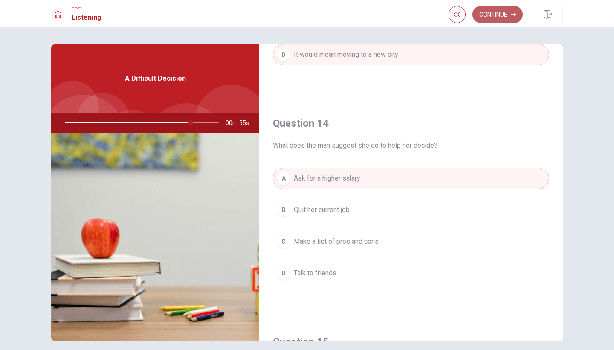
click at [499, 15] on button "Continue" at bounding box center [498, 14] width 50 height 17
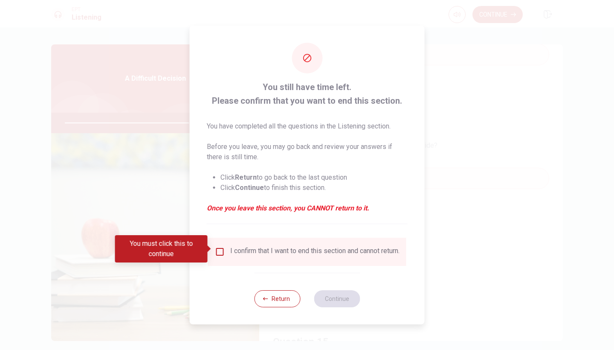
click at [279, 255] on div "I confirm that I want to end this section and cannot return." at bounding box center [314, 252] width 169 height 10
click at [238, 247] on div "I confirm that I want to end this section and cannot return." at bounding box center [314, 252] width 169 height 10
click at [222, 247] on input "You must click this to continue" at bounding box center [220, 252] width 10 height 10
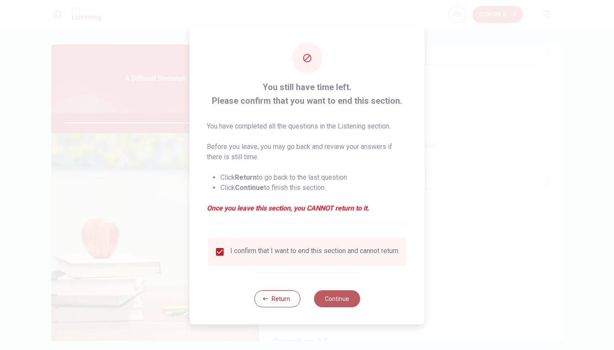
click at [327, 306] on button "Continue" at bounding box center [337, 298] width 46 height 17
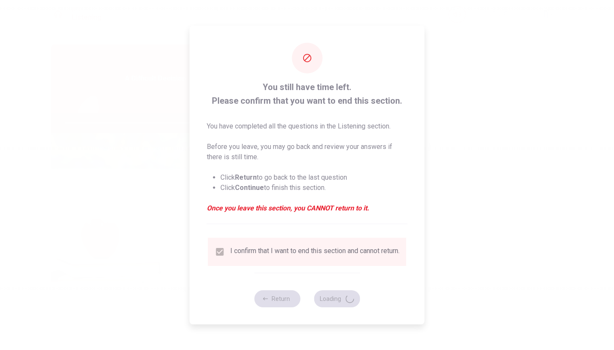
type input "84"
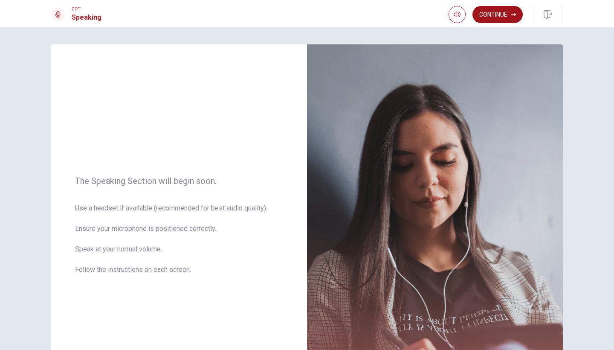
scroll to position [0, 0]
click at [493, 19] on button "Continue" at bounding box center [498, 14] width 50 height 17
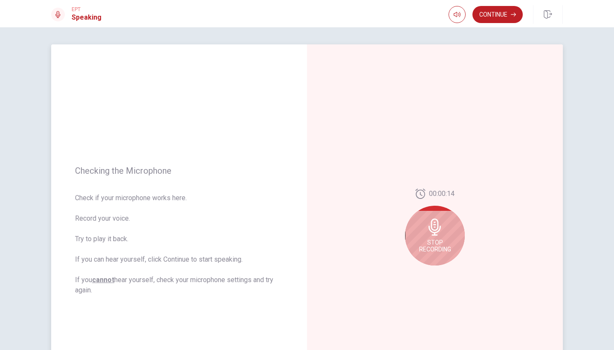
click at [438, 221] on icon at bounding box center [435, 226] width 12 height 17
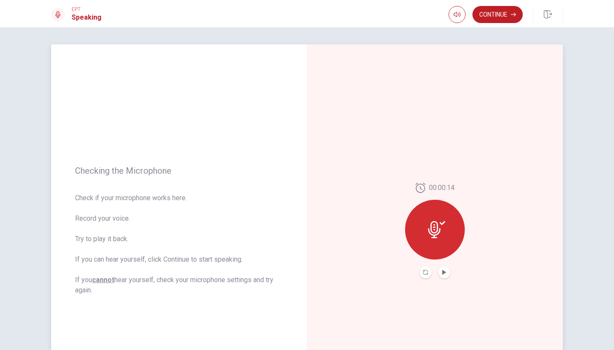
click at [444, 239] on div at bounding box center [435, 230] width 60 height 60
click at [445, 272] on icon "Play Audio" at bounding box center [444, 272] width 4 height 5
click at [426, 271] on icon "Record Again" at bounding box center [425, 272] width 5 height 5
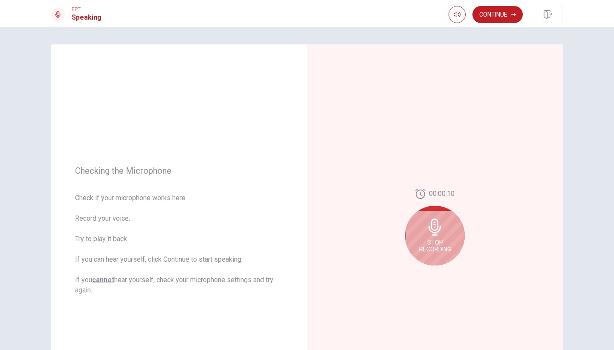
click at [437, 225] on icon at bounding box center [434, 226] width 17 height 17
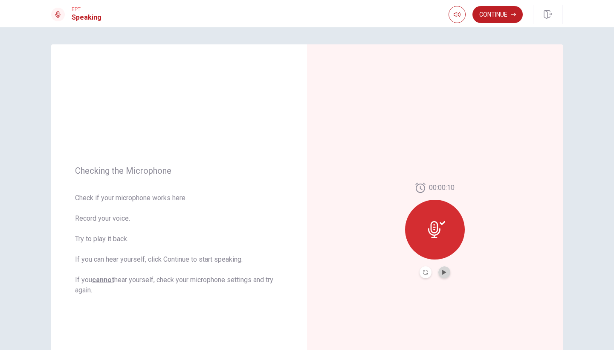
click at [448, 270] on button "Play Audio" at bounding box center [444, 272] width 12 height 12
click at [502, 29] on div "Checking the Microphone Check if your microphone works here. Record your voice.…" at bounding box center [307, 188] width 614 height 322
click at [502, 9] on button "Continue" at bounding box center [498, 14] width 50 height 17
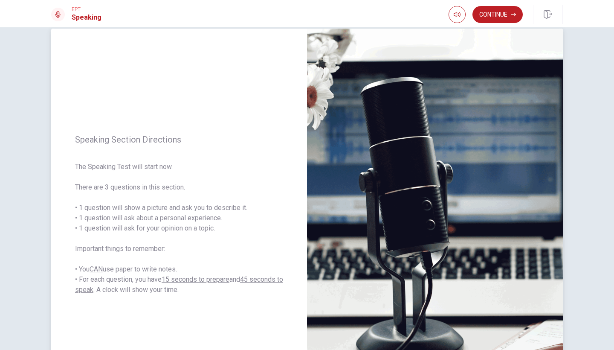
scroll to position [20, 0]
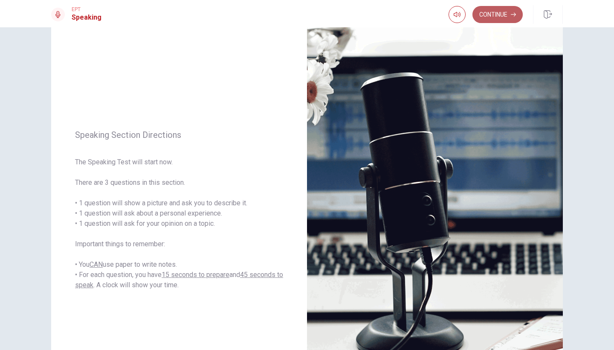
click at [485, 20] on button "Continue" at bounding box center [498, 14] width 50 height 17
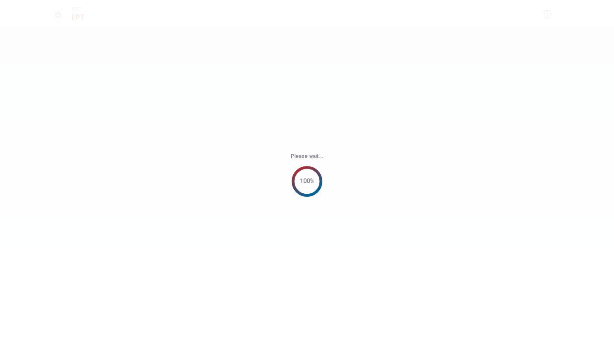
scroll to position [0, 0]
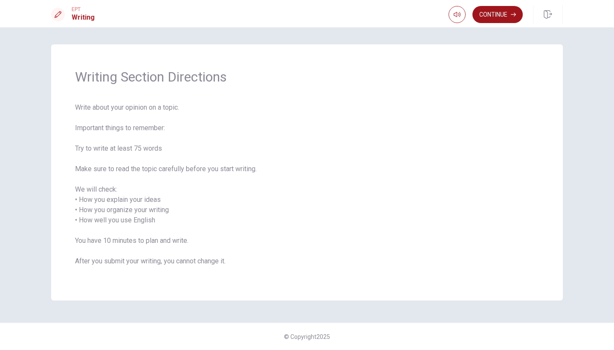
click at [503, 15] on button "Continue" at bounding box center [498, 14] width 50 height 17
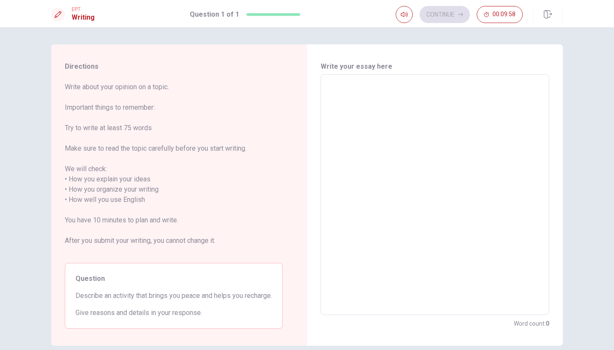
click at [448, 97] on textarea at bounding box center [435, 194] width 217 height 226
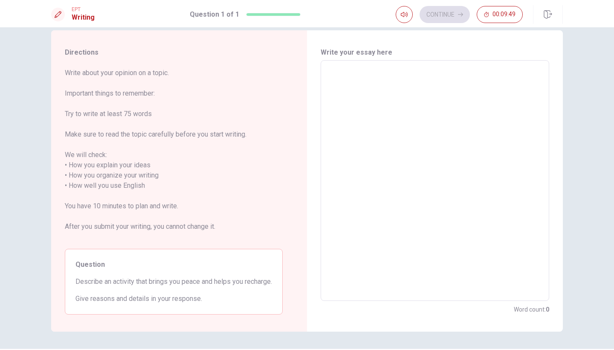
scroll to position [14, 0]
type textarea "f"
type textarea "x"
type textarea "fr"
type textarea "x"
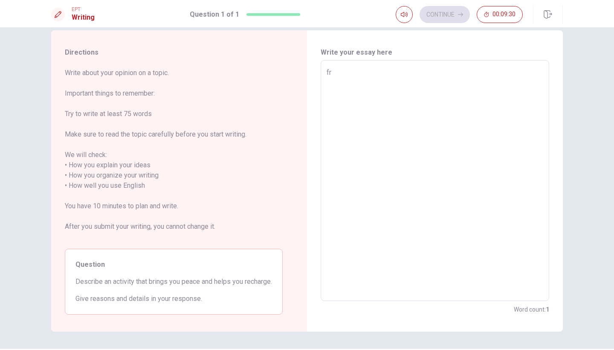
type textarea "fri"
type textarea "x"
type textarea "fris"
type textarea "x"
type textarea "[PERSON_NAME]"
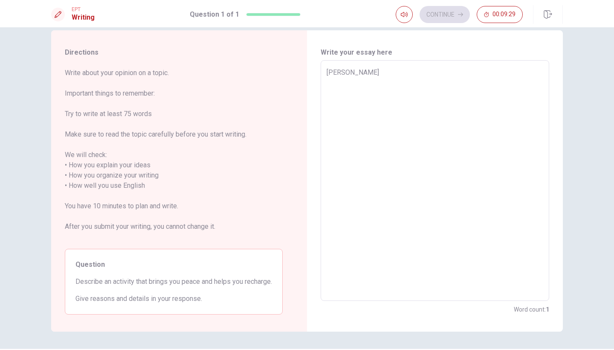
type textarea "x"
type textarea "[PERSON_NAME]"
type textarea "x"
type textarea "[PERSON_NAME]"
type textarea "x"
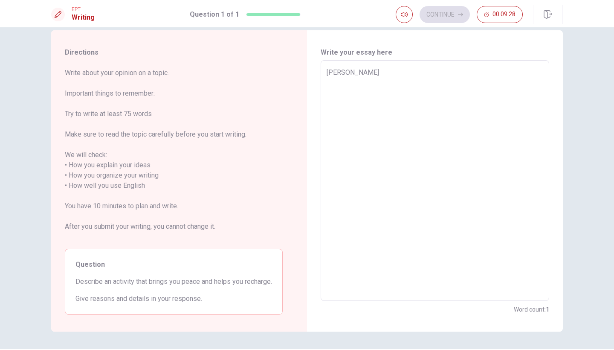
type textarea "fristm"
type textarea "x"
type textarea "fristm"
type textarea "x"
type textarea "fristm"
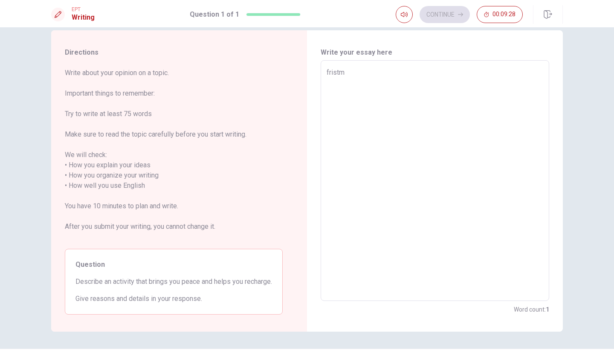
type textarea "x"
type textarea "[PERSON_NAME]"
type textarea "x"
type textarea "[PERSON_NAME],"
type textarea "x"
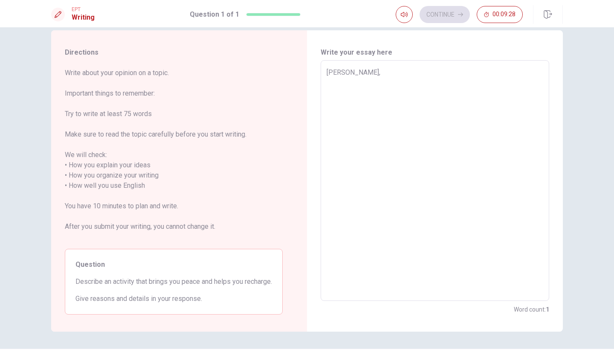
type textarea "[PERSON_NAME],"
type textarea "x"
type textarea "[PERSON_NAME], i"
type textarea "x"
type textarea "[PERSON_NAME], i"
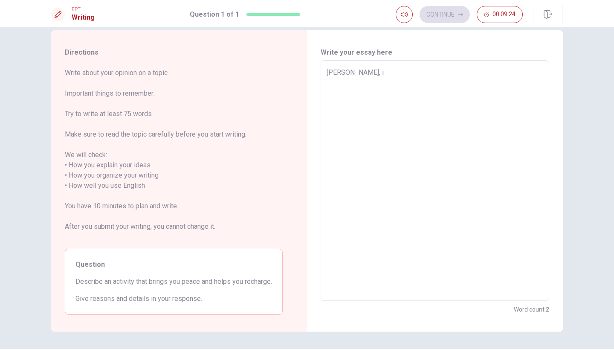
type textarea "x"
type textarea "[PERSON_NAME], i t"
type textarea "x"
type textarea "[PERSON_NAME], i"
type textarea "x"
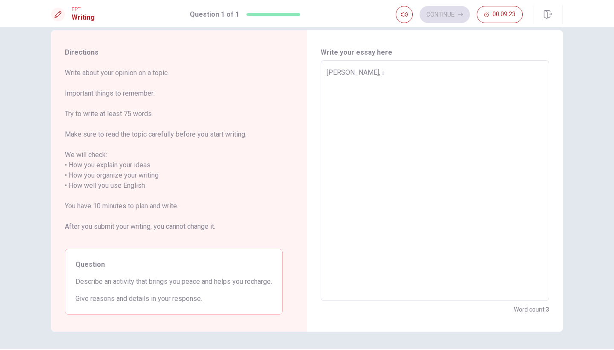
type textarea "[PERSON_NAME], i"
type textarea "x"
type textarea "[PERSON_NAME],"
type textarea "x"
type textarea "[PERSON_NAME], t"
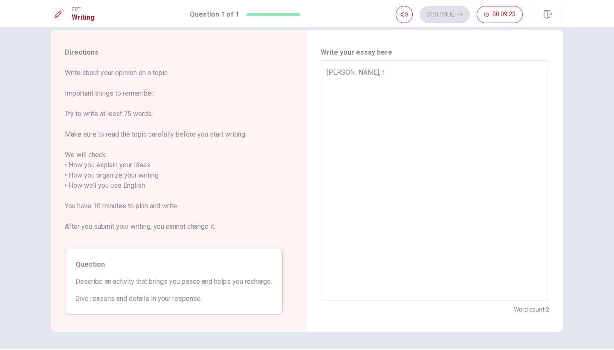
type textarea "x"
type textarea "[PERSON_NAME]"
type textarea "x"
type textarea "[PERSON_NAME]"
type textarea "x"
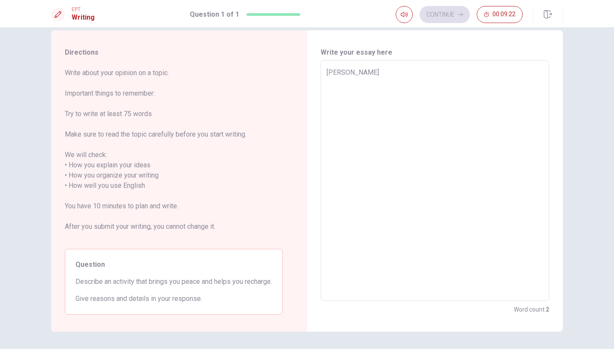
type textarea "[PERSON_NAME]"
type textarea "x"
type textarea "[PERSON_NAME]"
type textarea "x"
type textarea "[PERSON_NAME], take"
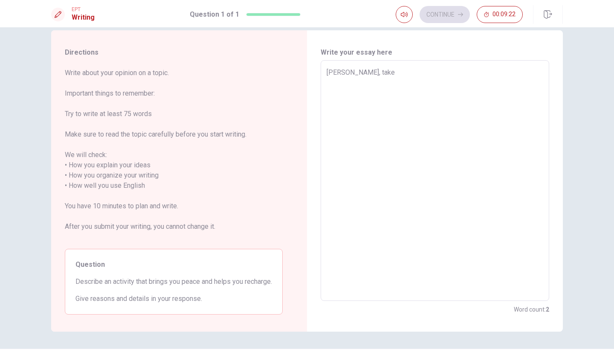
type textarea "x"
type textarea "[PERSON_NAME], take"
type textarea "x"
type textarea "[PERSON_NAME], take a"
type textarea "x"
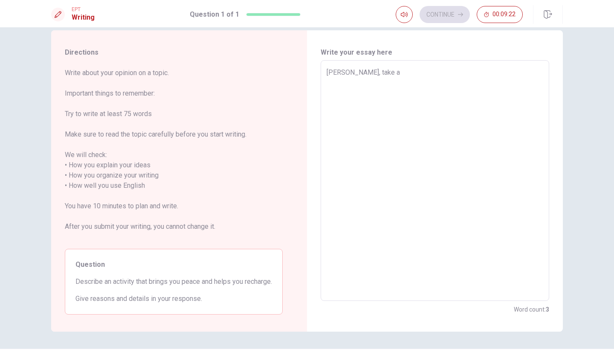
type textarea "[PERSON_NAME], take a"
type textarea "x"
type textarea "[PERSON_NAME], take a r"
type textarea "x"
type textarea "[PERSON_NAME], take a re"
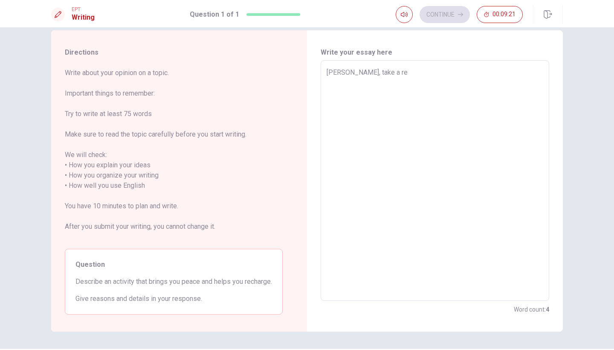
type textarea "x"
type textarea "[PERSON_NAME], take a res"
type textarea "x"
type textarea "[PERSON_NAME], take a rest"
type textarea "x"
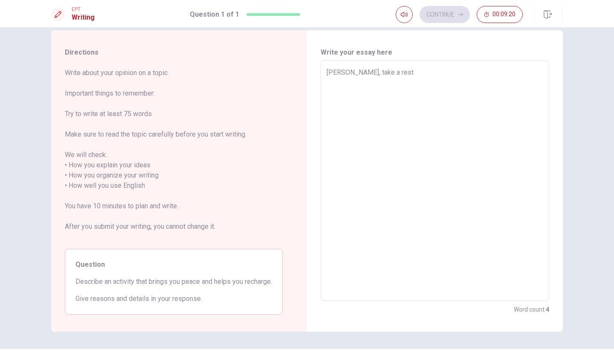
type textarea "[PERSON_NAME], take a rest."
type textarea "x"
type textarea "[PERSON_NAME], take a rest."
type textarea "x"
type textarea "[PERSON_NAME], take a rest. i"
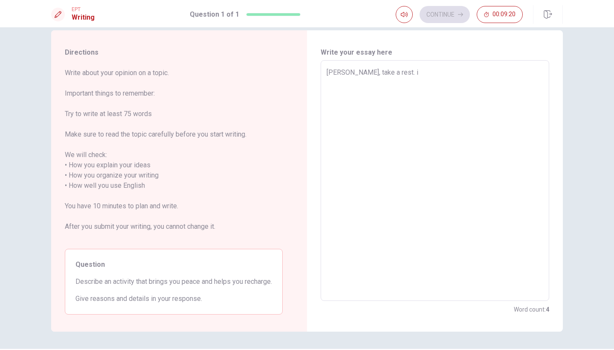
type textarea "x"
type textarea "[PERSON_NAME], take a rest. is"
type textarea "x"
type textarea "[PERSON_NAME], take a rest. is"
type textarea "x"
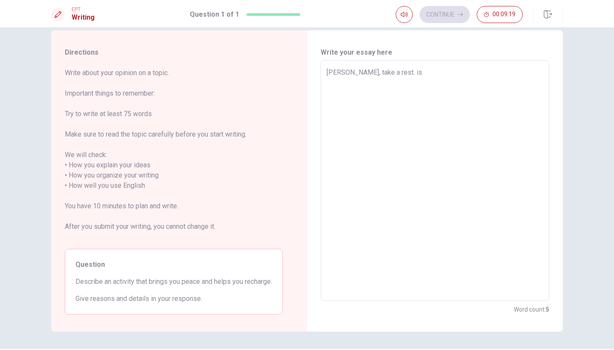
type textarea "[PERSON_NAME], take a rest. is"
type textarea "x"
type textarea "[PERSON_NAME], take a rest. i"
type textarea "x"
type textarea "[PERSON_NAME], take a rest. ii"
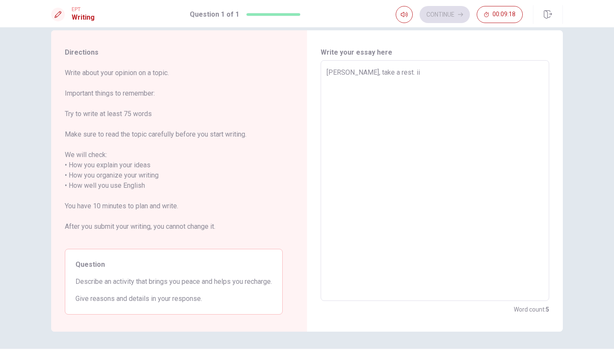
type textarea "x"
type textarea "[PERSON_NAME], take a rest. i"
type textarea "x"
type textarea "[PERSON_NAME], take a rest."
type textarea "x"
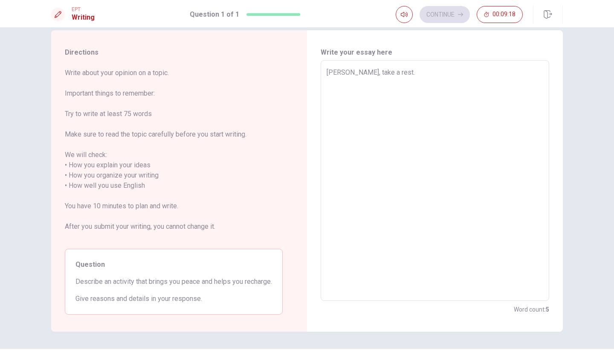
type textarea "[PERSON_NAME], take a rest. i"
type textarea "x"
type textarea "[PERSON_NAME], take a rest."
type textarea "x"
type textarea "[PERSON_NAME], take a rest. ㅑ"
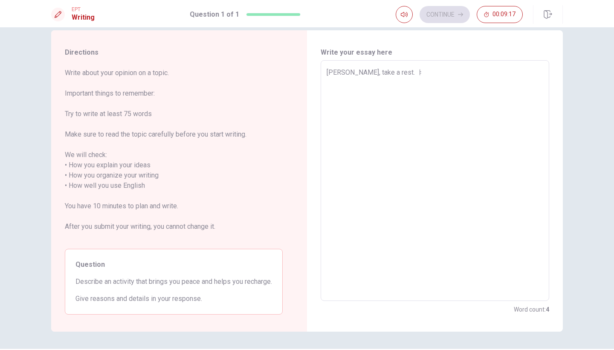
type textarea "x"
type textarea "[PERSON_NAME], take a rest. ㅑㄴ"
type textarea "x"
type textarea "[PERSON_NAME], take a rest. ㅑ"
type textarea "x"
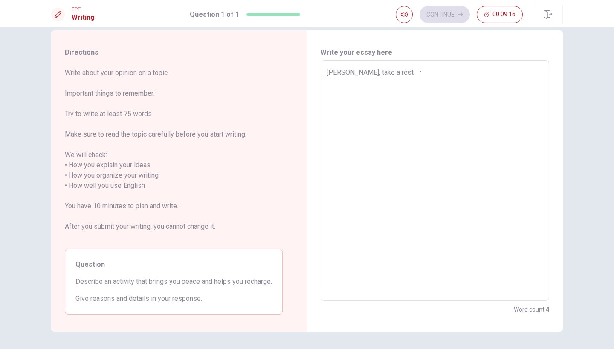
type textarea "[PERSON_NAME], take a rest."
type textarea "x"
type textarea "[PERSON_NAME], take a rest. i"
type textarea "x"
type textarea "[PERSON_NAME], take a rest. it"
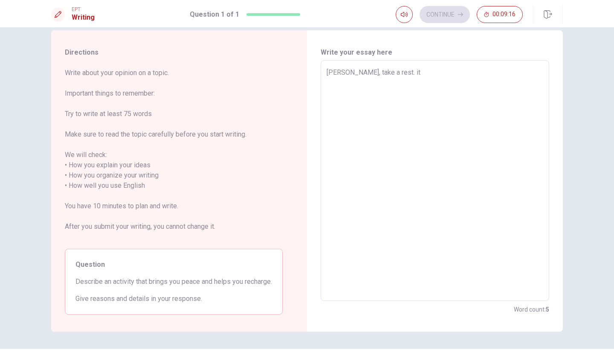
type textarea "x"
type textarea "[PERSON_NAME], take a rest. it"
type textarea "x"
type textarea "[PERSON_NAME], take a rest. it i"
type textarea "x"
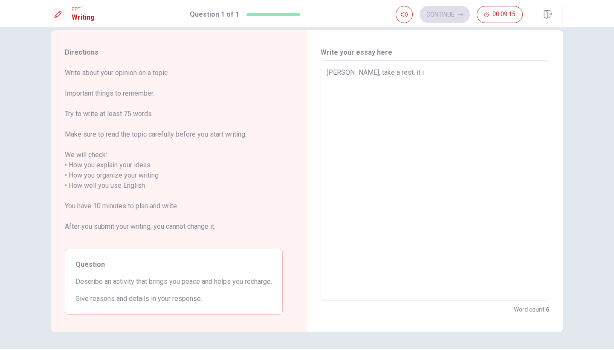
type textarea "[PERSON_NAME], take a rest. it is"
type textarea "x"
type textarea "[PERSON_NAME], take a rest. it is"
type textarea "x"
type textarea "[PERSON_NAME], take a rest. it is v"
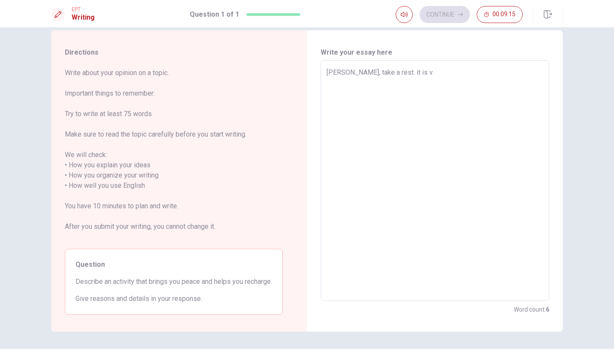
type textarea "x"
type textarea "[PERSON_NAME], take a rest. it is ve"
type textarea "x"
type textarea "[PERSON_NAME], take a rest. it is ver"
type textarea "x"
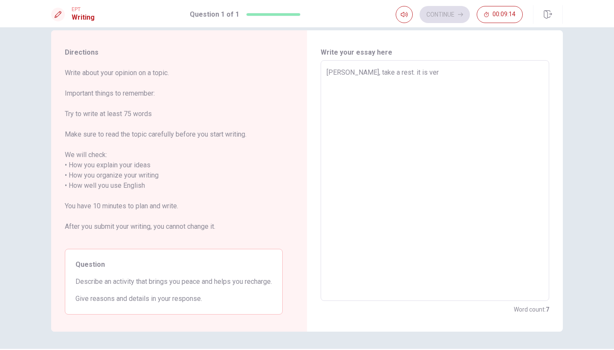
type textarea "[PERSON_NAME], take a rest. it is vert"
type textarea "x"
type textarea "[PERSON_NAME], take a rest. it is vert"
type textarea "x"
type textarea "[PERSON_NAME], take a rest. it is vert o"
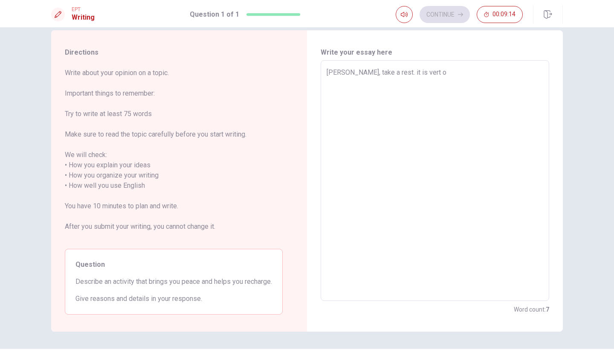
type textarea "x"
type textarea "[PERSON_NAME], take a rest. it is vert"
type textarea "x"
type textarea "[PERSON_NAME], take a rest. it is vert i"
type textarea "x"
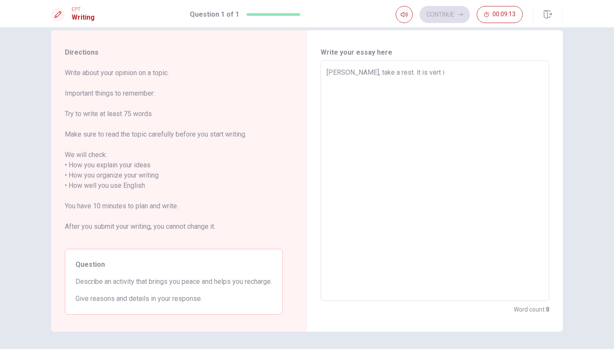
type textarea "[PERSON_NAME], take a rest. it is vert in"
type textarea "x"
type textarea "[PERSON_NAME], take a rest. it is vert inf"
type textarea "x"
type textarea "[PERSON_NAME], take a rest. it is vert info"
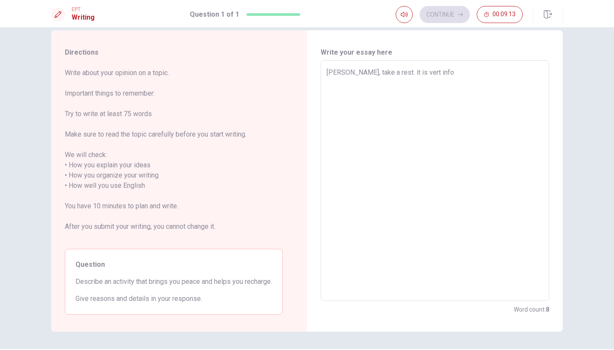
type textarea "x"
type textarea "[PERSON_NAME], take a rest. it is vert infor"
type textarea "x"
type textarea "[PERSON_NAME], take a rest. it is vert info"
type textarea "x"
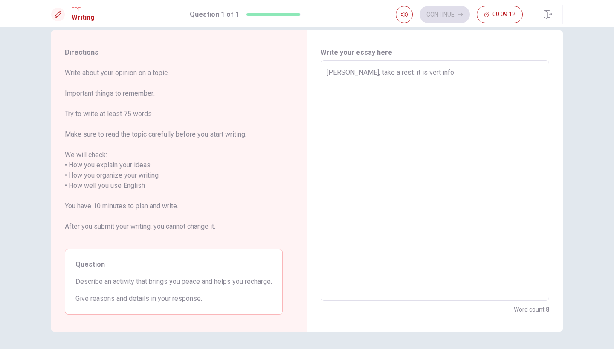
type textarea "[PERSON_NAME], take a rest. it is vert inf"
type textarea "x"
type textarea "[PERSON_NAME], take a rest. it is vert in"
type textarea "x"
type textarea "[PERSON_NAME], take a rest. it is vert inp"
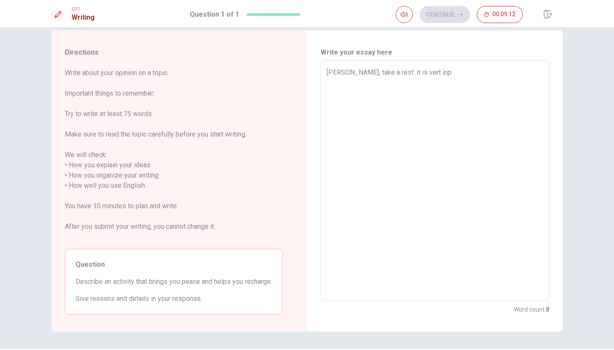
type textarea "x"
type textarea "[PERSON_NAME], take a rest. it is vert inpr"
type textarea "x"
type textarea "[PERSON_NAME], take a rest. it is vert inpro"
type textarea "x"
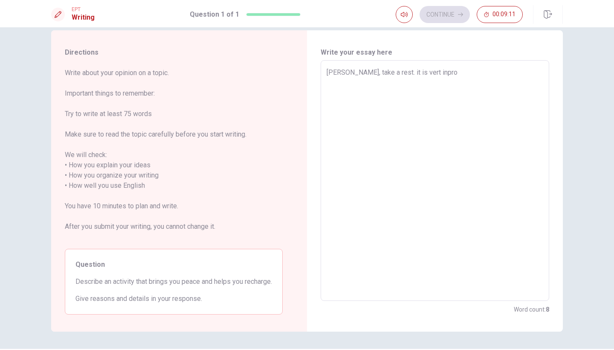
type textarea "[PERSON_NAME], take a rest. it is vert inpr"
type textarea "x"
type textarea "[PERSON_NAME], take a rest. it is vert inp"
type textarea "x"
type textarea "[PERSON_NAME], take a rest. it is vert inpo"
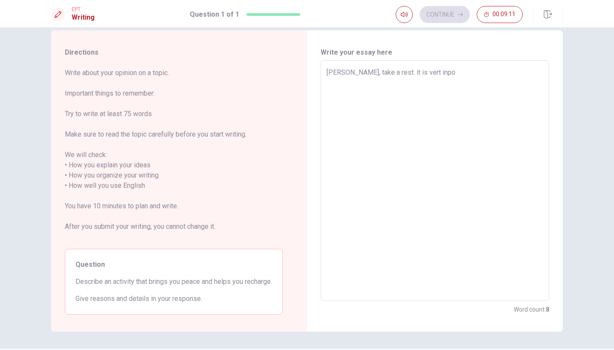
type textarea "x"
type textarea "[PERSON_NAME], take a rest. it is vert inpor"
type textarea "x"
type textarea "[PERSON_NAME], take a rest. it is vert inport"
type textarea "x"
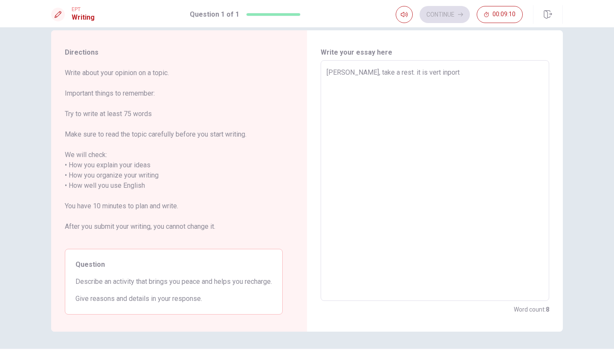
type textarea "[PERSON_NAME], take a rest. it is vert inporta"
type textarea "x"
type textarea "[PERSON_NAME], take a rest. it is vert inportan"
type textarea "x"
type textarea "[PERSON_NAME], take a rest. it is vert inportant"
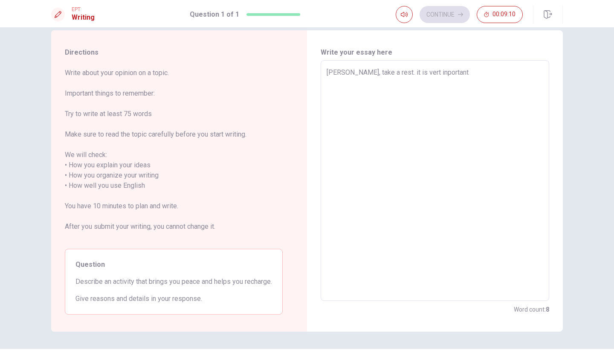
type textarea "x"
type textarea "[PERSON_NAME], take a rest. it is vert inportant"
type textarea "x"
type textarea "[PERSON_NAME], take a rest. it is vert inportant f"
type textarea "x"
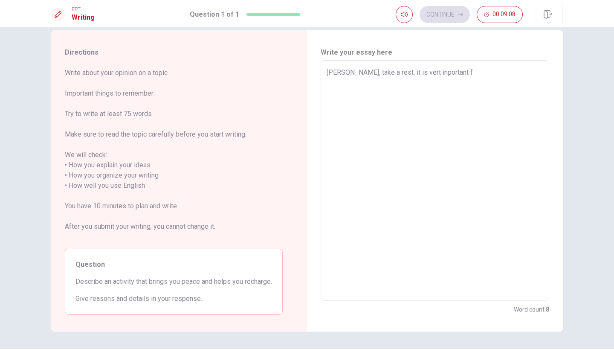
type textarea "[PERSON_NAME], take a rest. it is vert inportant fo"
type textarea "x"
type textarea "[PERSON_NAME], take a rest. it is vert inportant for"
type textarea "x"
type textarea "[PERSON_NAME], take a rest. it is vert inportant for"
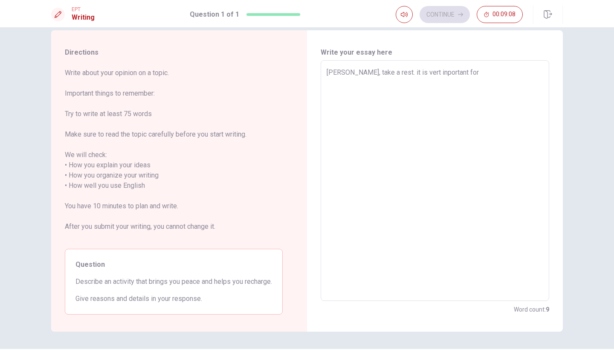
type textarea "x"
type textarea "[PERSON_NAME], take a rest. it is vert inportant for b"
type textarea "x"
type textarea "[PERSON_NAME], take a rest. it is vert inportant for be"
type textarea "x"
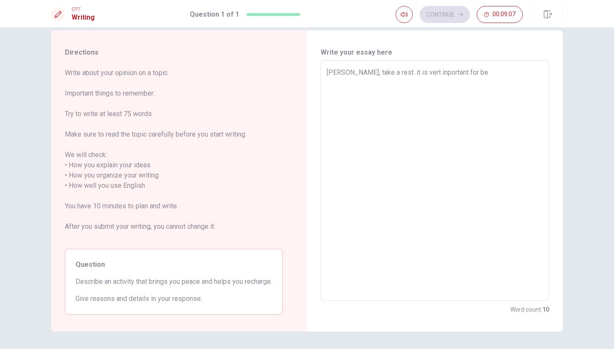
type textarea "[PERSON_NAME], take a rest. it is vert inportant for be,"
type textarea "x"
type textarea "[PERSON_NAME], take a rest. it is vert inportant for be,"
type textarea "x"
type textarea "[PERSON_NAME], take a rest. it is vert inportant for be,"
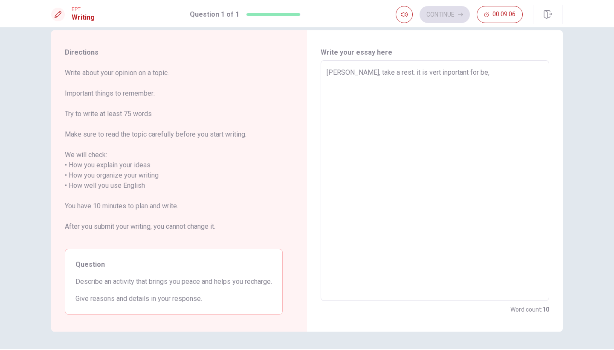
type textarea "x"
type textarea "[PERSON_NAME], take a rest. it is vert inportant for be"
type textarea "x"
type textarea "[PERSON_NAME], take a rest. it is vert inportant for b"
type textarea "x"
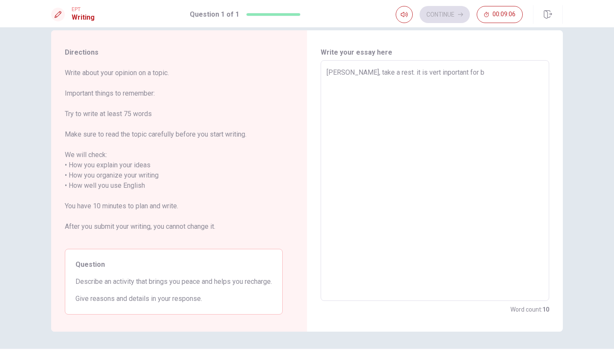
type textarea "[PERSON_NAME], take a rest. it is vert inportant for"
type textarea "x"
type textarea "[PERSON_NAME], take a rest. it is vert inportant for m"
type textarea "x"
type textarea "[PERSON_NAME], take a rest. it is vert inportant for me"
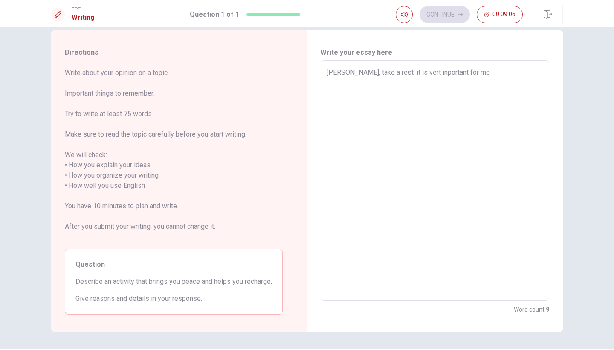
type textarea "x"
type textarea "[PERSON_NAME], take a rest. it is vert inportant for me."
type textarea "x"
type textarea "[PERSON_NAME], take a rest. it is vert inportant for me."
type textarea "x"
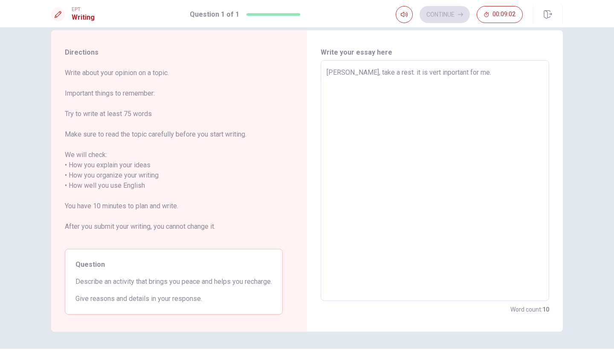
type textarea "[PERSON_NAME], take a rest. it is vert inportant for me. f"
type textarea "x"
type textarea "[PERSON_NAME], take a rest. it is vert inportant for me. fi"
click at [331, 72] on textarea "[PERSON_NAME], take a rest. it is vert inportant for me." at bounding box center [435, 180] width 217 height 226
click at [465, 73] on textarea "first, take a rest. it is vert inportant for me." at bounding box center [435, 180] width 217 height 226
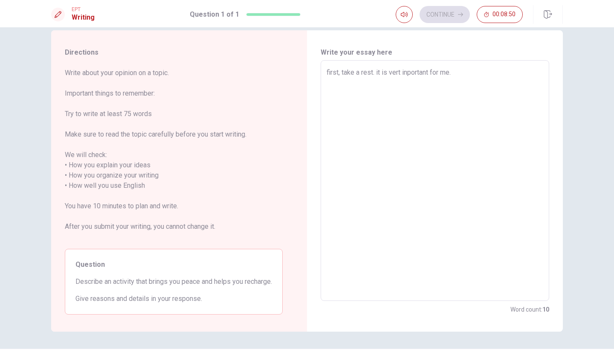
click at [409, 75] on textarea "first, take a rest. it is vert inportant for me." at bounding box center [435, 180] width 217 height 226
click at [488, 74] on textarea "first, take a rest. it is vert important for me." at bounding box center [435, 180] width 217 height 226
click at [505, 71] on textarea "first, take a rest. it is vert important for me. because, i'm tird situration" at bounding box center [435, 180] width 217 height 226
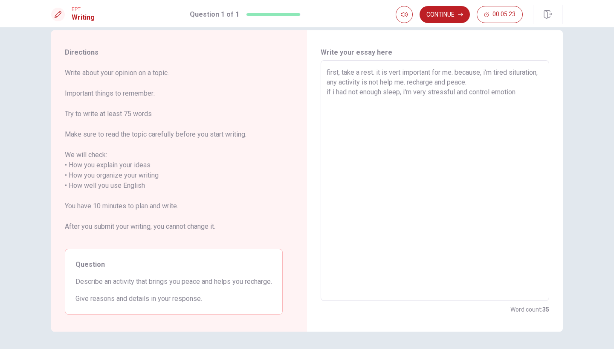
click at [472, 92] on textarea "first, take a rest. it is vert important for me. because, i'm tired situration,…" at bounding box center [435, 180] width 217 height 226
click at [470, 92] on textarea "first, take a rest. it is vert important for me. because, i'm tired situration,…" at bounding box center [435, 180] width 217 height 226
click at [471, 93] on textarea "first, take a rest. it is vert important for me. because, i'm tired situration,…" at bounding box center [435, 180] width 217 height 226
click at [449, 107] on textarea "first, take a rest. it is vert important for me. because, i'm tired situration,…" at bounding box center [435, 180] width 217 height 226
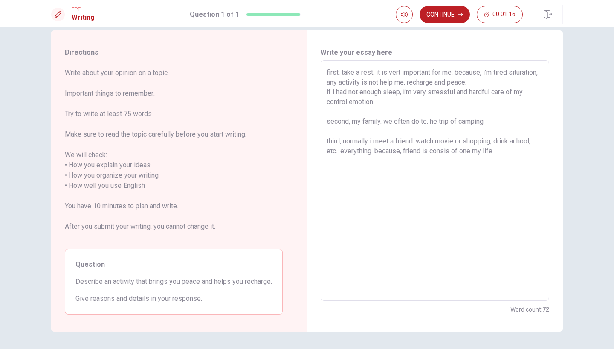
click at [440, 119] on textarea "first, take a rest. it is vert important for me. because, i'm tired situration,…" at bounding box center [435, 180] width 217 height 226
click at [460, 118] on textarea "first, take a rest. it is vert important for me. because, i'm tired situration,…" at bounding box center [435, 180] width 217 height 226
click at [499, 120] on textarea "first, take a rest. it is vert important for me. because, i'm tired situration,…" at bounding box center [435, 180] width 217 height 226
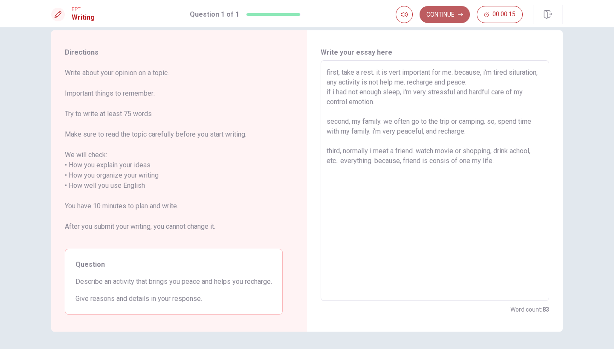
click at [461, 17] on button "Continue" at bounding box center [445, 14] width 50 height 17
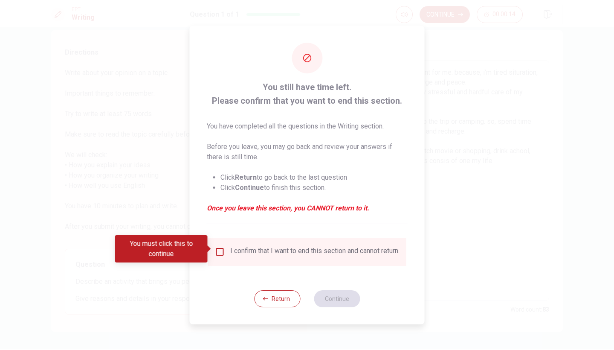
click at [296, 262] on div "I confirm that I want to end this section and cannot return." at bounding box center [307, 252] width 198 height 28
click at [257, 257] on div "I confirm that I want to end this section and cannot return." at bounding box center [314, 252] width 169 height 10
click at [240, 249] on div "I confirm that I want to end this section and cannot return." at bounding box center [314, 252] width 169 height 10
click at [224, 247] on div "I confirm that I want to end this section and cannot return." at bounding box center [307, 252] width 185 height 10
click at [220, 247] on input "You must click this to continue" at bounding box center [220, 252] width 10 height 10
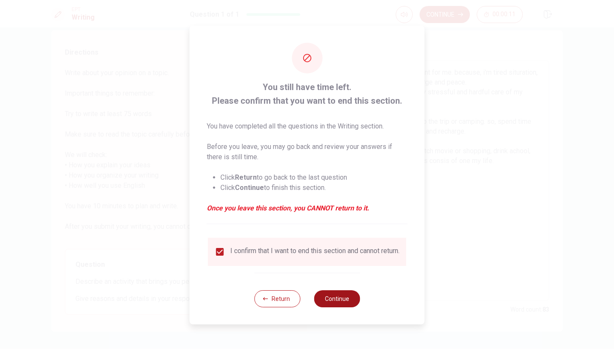
click at [350, 301] on button "Continue" at bounding box center [337, 298] width 46 height 17
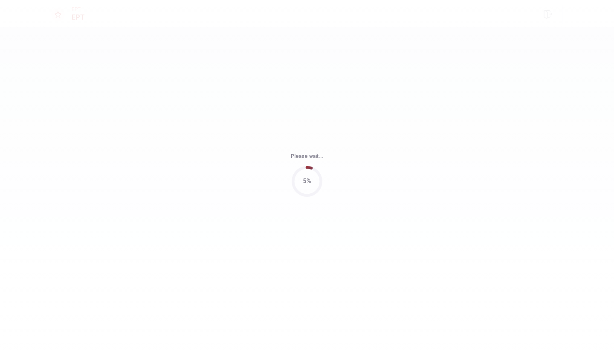
scroll to position [0, 0]
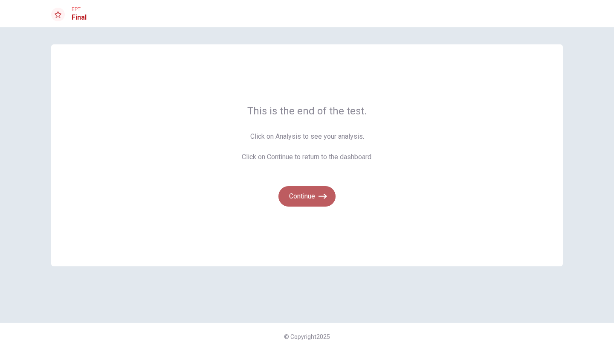
click at [306, 199] on button "Continue" at bounding box center [307, 196] width 57 height 20
